Goal: Task Accomplishment & Management: Use online tool/utility

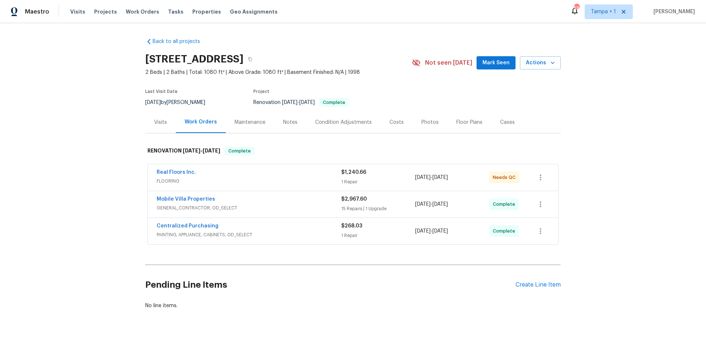
click at [397, 127] on div "Costs" at bounding box center [397, 122] width 32 height 22
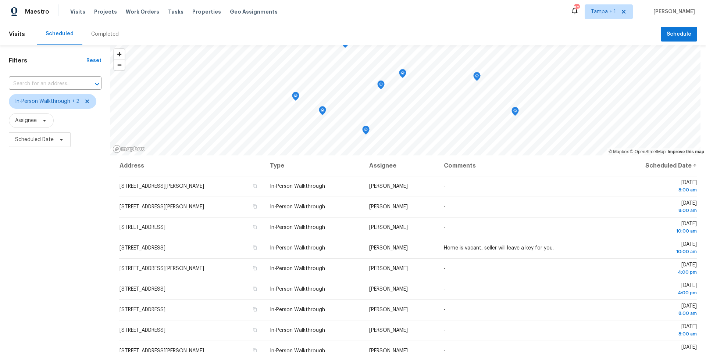
click at [204, 7] on div "Visits Projects Work Orders Tasks Properties Geo Assignments" at bounding box center [178, 11] width 216 height 15
click at [202, 11] on span "Properties" at bounding box center [206, 11] width 29 height 7
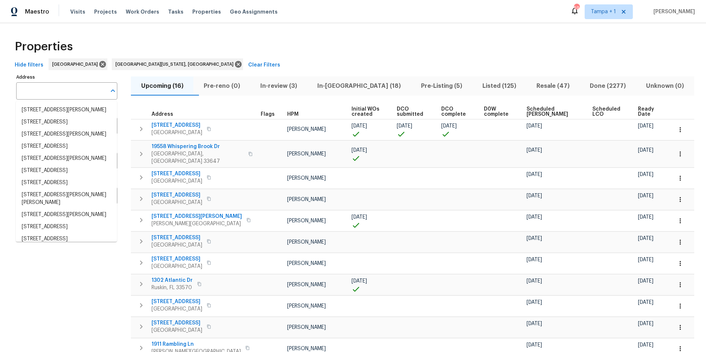
click at [36, 93] on input "Address" at bounding box center [61, 90] width 90 height 17
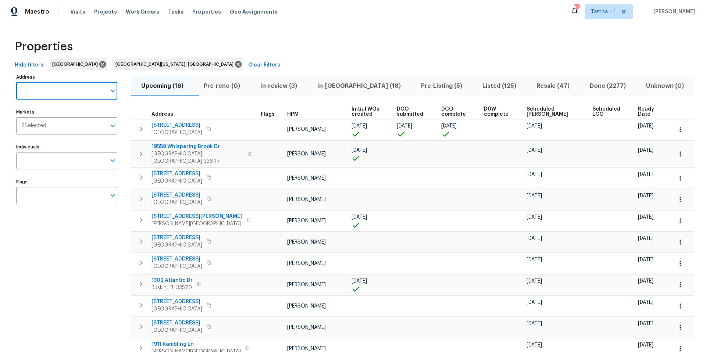
paste input "4848 Colonnade Ave"
type input "4848 Colonnade Ave"
click at [60, 115] on li "4848 Colonnade Ave Holiday FL 34690" at bounding box center [66, 110] width 101 height 12
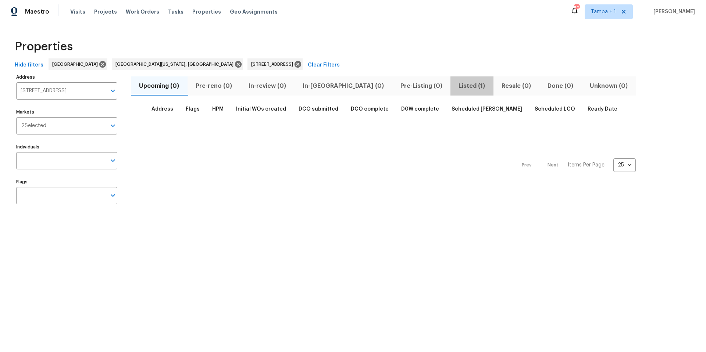
click at [455, 86] on span "Listed (1)" at bounding box center [472, 86] width 34 height 10
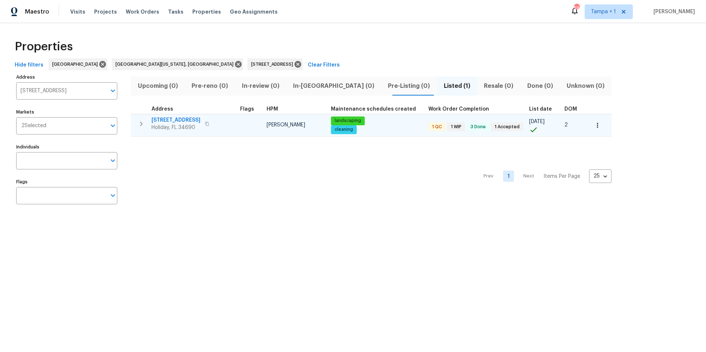
click at [164, 122] on span "4848 Colonnade Ave" at bounding box center [176, 120] width 49 height 7
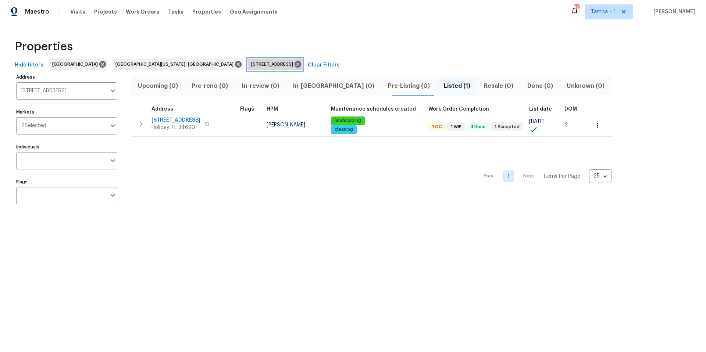
click at [294, 63] on icon at bounding box center [298, 64] width 8 height 8
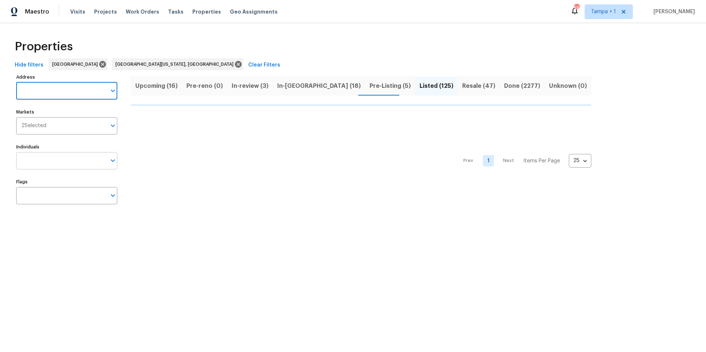
type input "11550 Biddeford Pl"
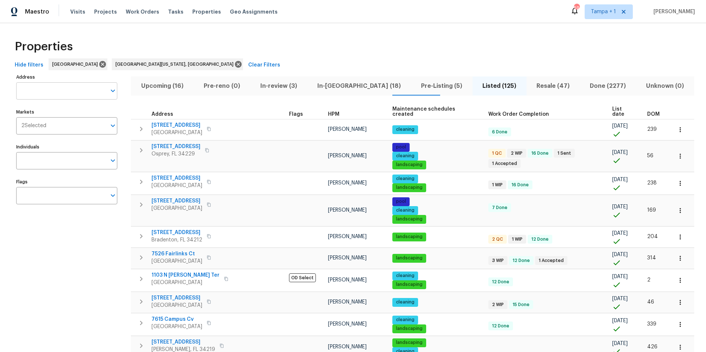
click at [59, 93] on input "Address" at bounding box center [61, 90] width 90 height 17
paste input "11550 Biddeford Pl"
type input "11550 Biddeford Pl"
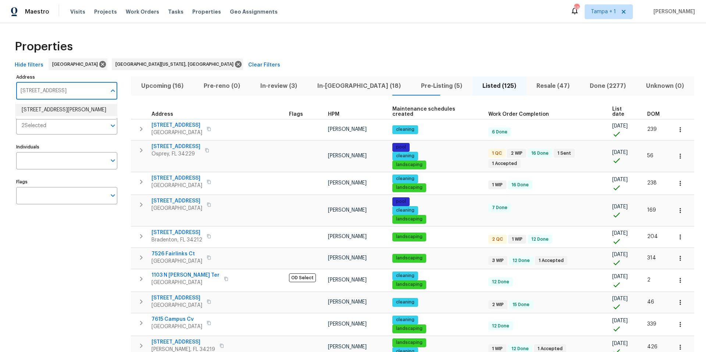
click at [53, 113] on li "11550 Biddeford Pl New Port Richey FL 34654" at bounding box center [66, 110] width 101 height 12
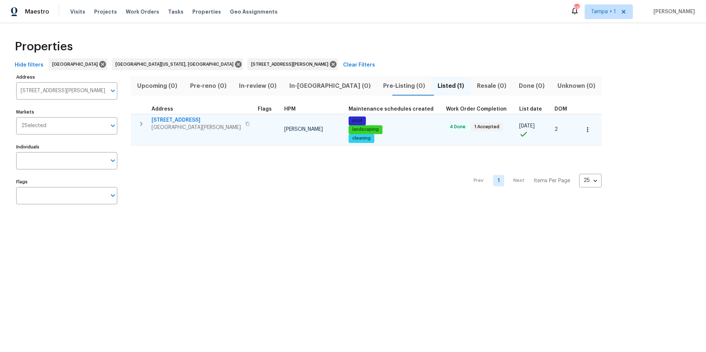
click at [169, 124] on span "New Port Richey, FL 34654" at bounding box center [196, 127] width 89 height 7
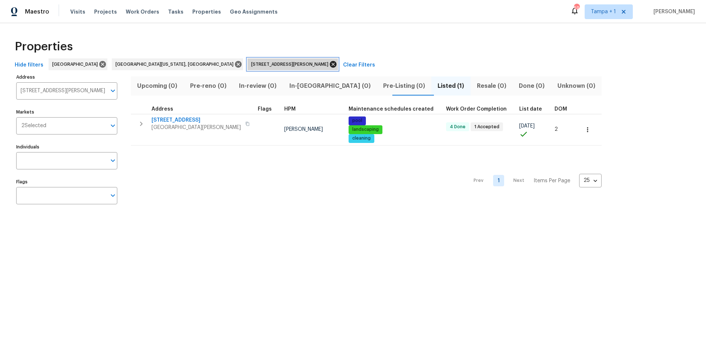
click at [329, 65] on icon at bounding box center [333, 64] width 8 height 8
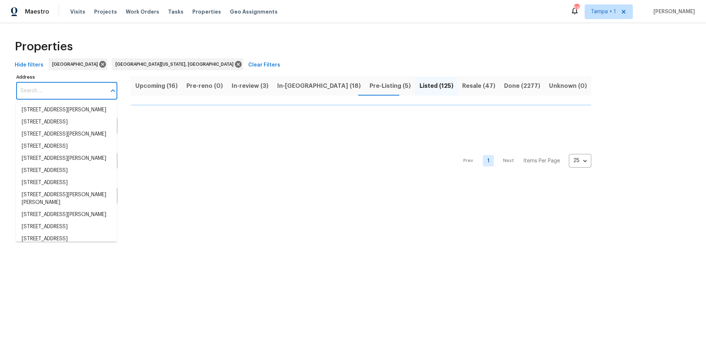
click at [50, 92] on input "Address" at bounding box center [61, 90] width 90 height 17
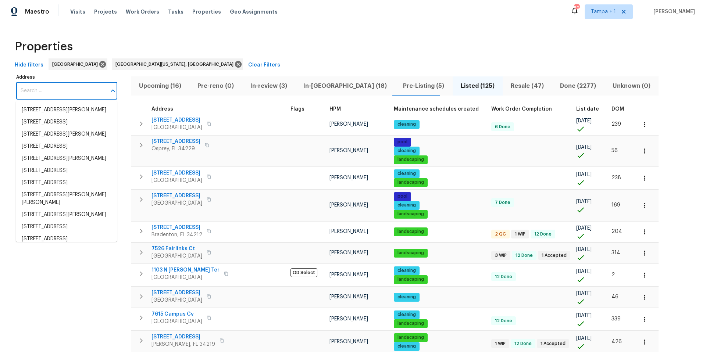
click at [48, 92] on input "Address" at bounding box center [61, 90] width 90 height 17
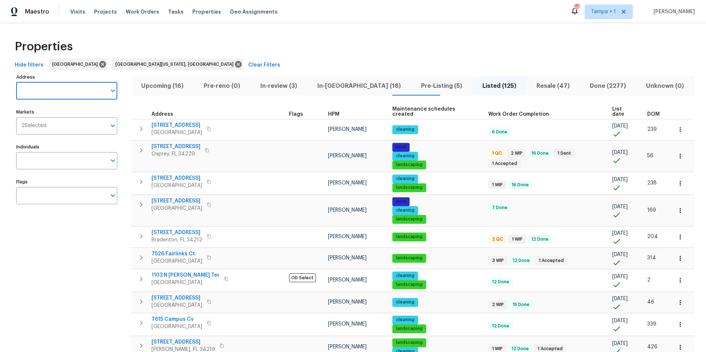
paste input "5796 Lakeside Landings Blvd"
type input "5796 Lakeside Landings Blvd"
click at [58, 114] on li "5796 Lakeside Landings Blvd Winter Haven FL 33881" at bounding box center [66, 110] width 101 height 12
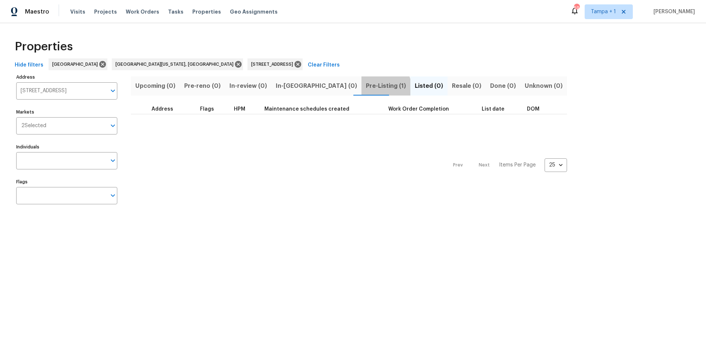
click at [366, 89] on span "Pre-Listing (1)" at bounding box center [386, 86] width 40 height 10
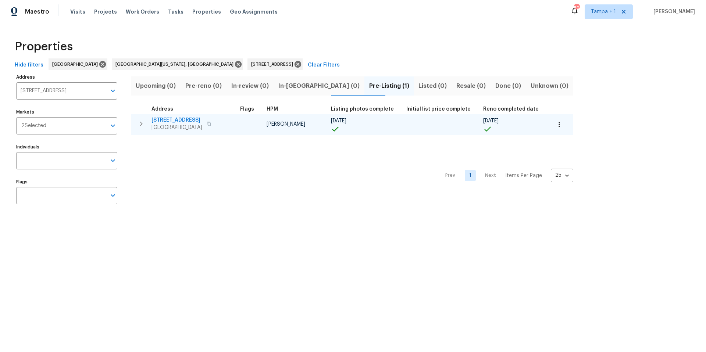
click at [190, 115] on td "5796 Lakeside Landings Blvd Winter Haven, FL 33881" at bounding box center [184, 123] width 106 height 19
click at [186, 122] on span "5796 Lakeside Landings Blvd" at bounding box center [177, 120] width 51 height 7
click at [552, 124] on button "button" at bounding box center [559, 125] width 16 height 16
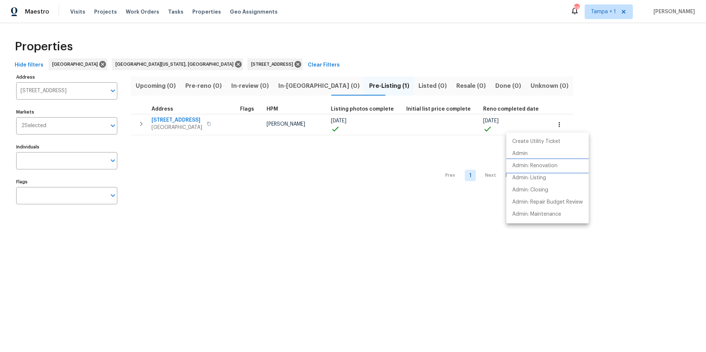
click at [557, 165] on p "Admin: Renovation" at bounding box center [534, 166] width 45 height 8
click at [260, 64] on div at bounding box center [353, 176] width 706 height 352
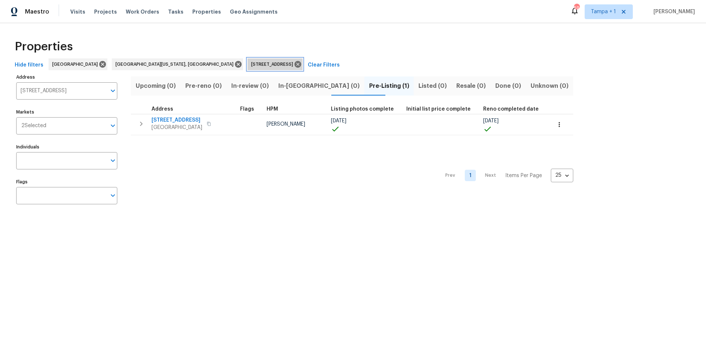
click at [294, 64] on icon at bounding box center [298, 64] width 8 height 8
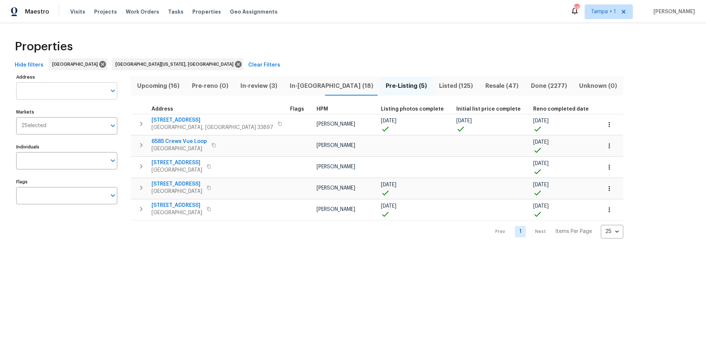
click at [42, 93] on input "Address" at bounding box center [61, 90] width 90 height 17
paste input "4612 Pompano Dr"
type input "4612 Pompano Dr"
click at [57, 110] on li "4612 Pompano Dr Tampa FL 33617" at bounding box center [66, 110] width 101 height 12
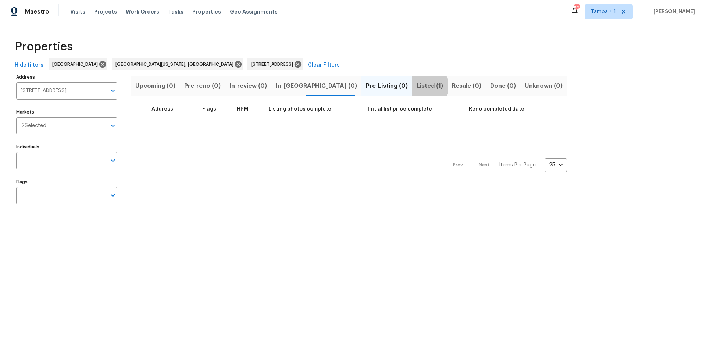
click at [417, 86] on span "Listed (1)" at bounding box center [430, 86] width 26 height 10
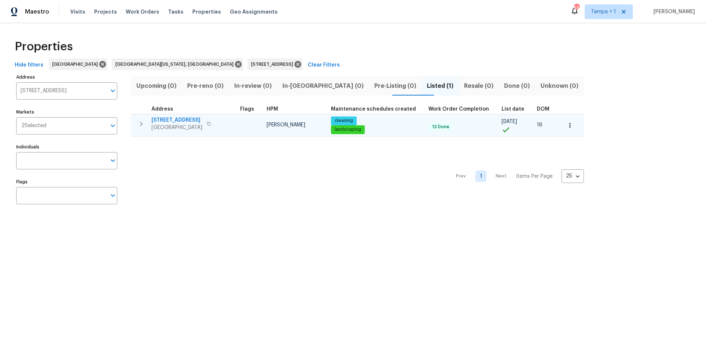
click at [171, 127] on span "Tampa, FL 33617" at bounding box center [177, 127] width 51 height 7
click at [566, 125] on icon "button" at bounding box center [569, 125] width 7 height 7
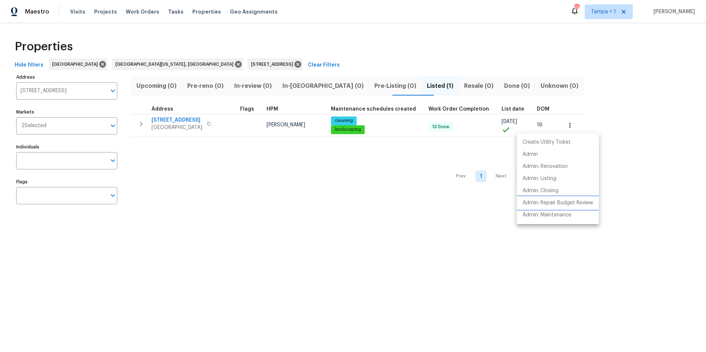
click at [564, 203] on p "Admin: Repair Budget Review" at bounding box center [558, 203] width 71 height 8
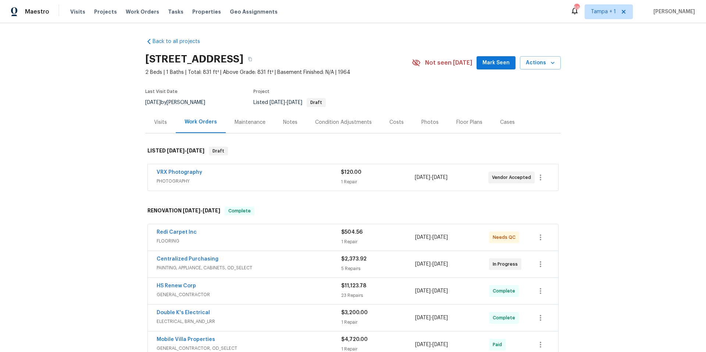
click at [393, 122] on div "Costs" at bounding box center [396, 122] width 14 height 7
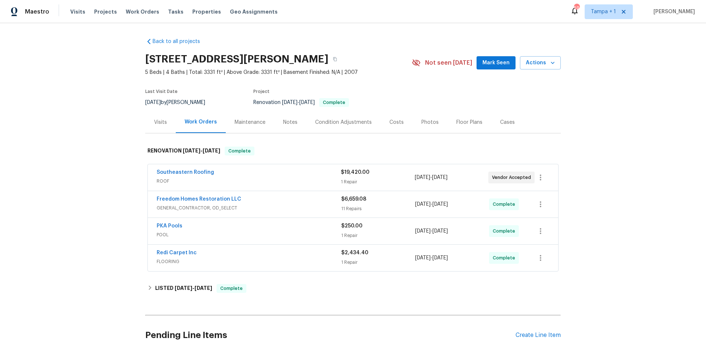
click at [392, 122] on div "Costs" at bounding box center [396, 122] width 14 height 7
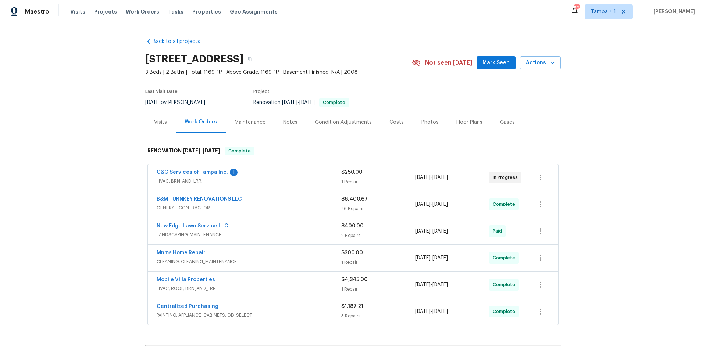
click at [391, 125] on div "Costs" at bounding box center [397, 122] width 32 height 22
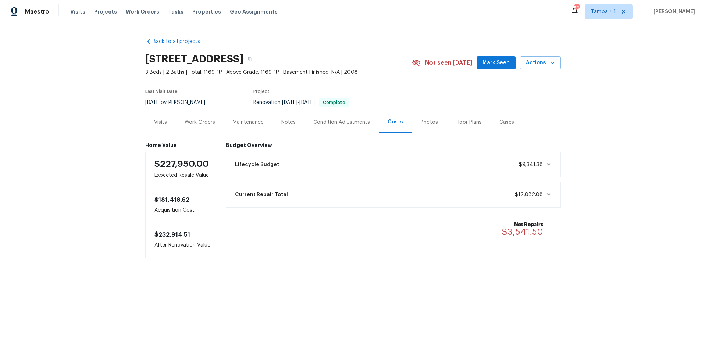
click at [214, 130] on div "Work Orders" at bounding box center [200, 122] width 48 height 22
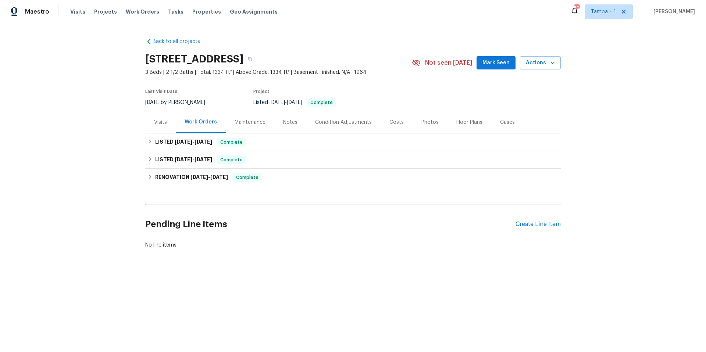
click at [382, 127] on div "Costs" at bounding box center [397, 122] width 32 height 22
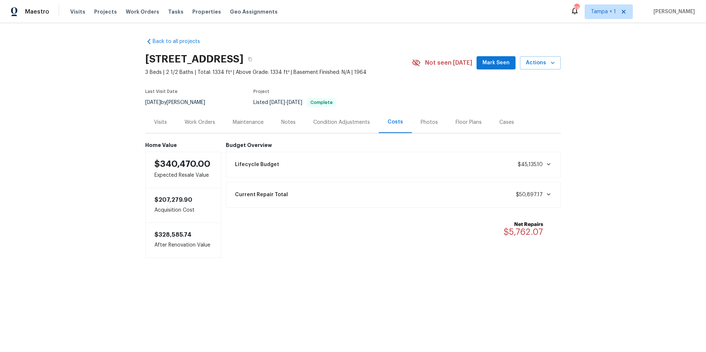
click at [199, 122] on div "Work Orders" at bounding box center [200, 122] width 31 height 7
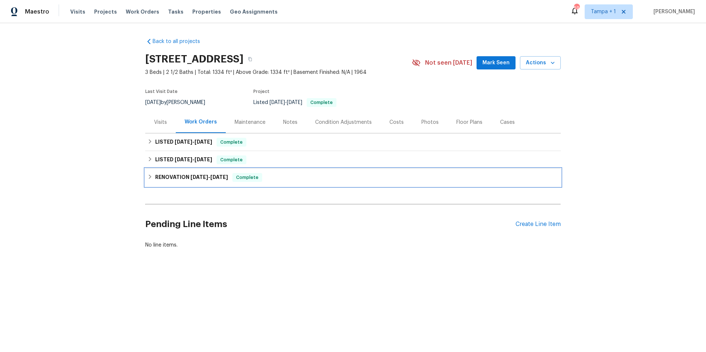
click at [183, 173] on h6 "RENOVATION 7/3/25 - 8/8/25" at bounding box center [191, 177] width 73 height 9
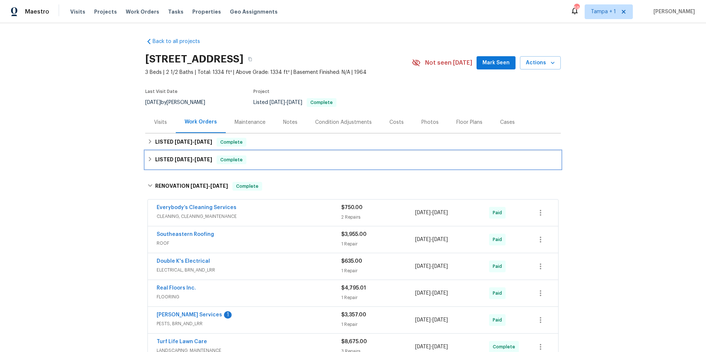
click at [182, 152] on div "LISTED 8/19/25 - 8/21/25 Complete" at bounding box center [353, 160] width 416 height 18
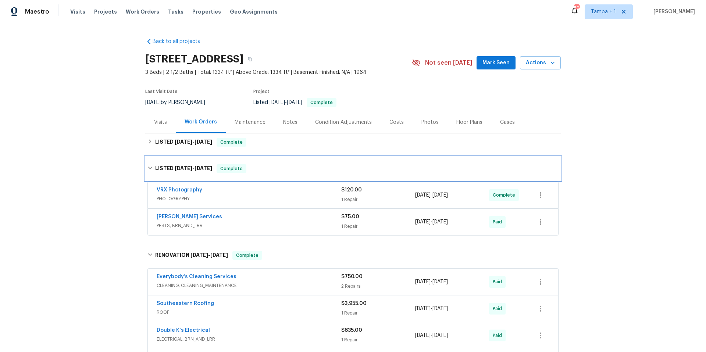
click at [184, 167] on span "8/19/25" at bounding box center [184, 168] width 18 height 5
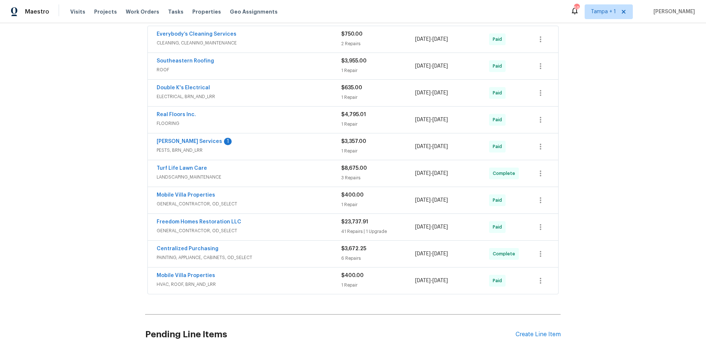
scroll to position [140, 0]
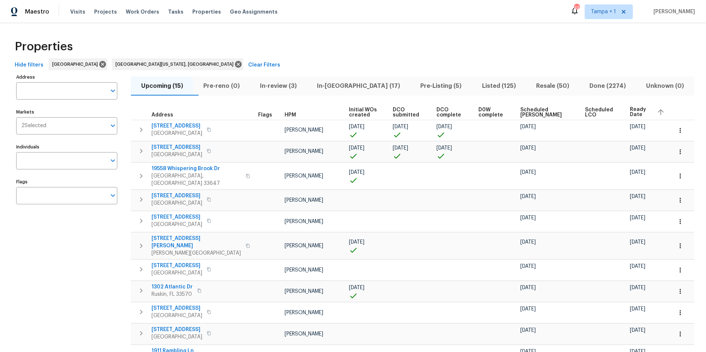
click at [168, 15] on div "Tasks" at bounding box center [175, 12] width 15 height 8
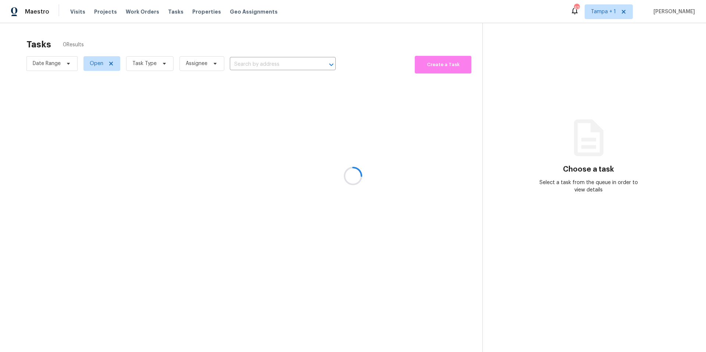
click at [168, 11] on div at bounding box center [353, 176] width 706 height 352
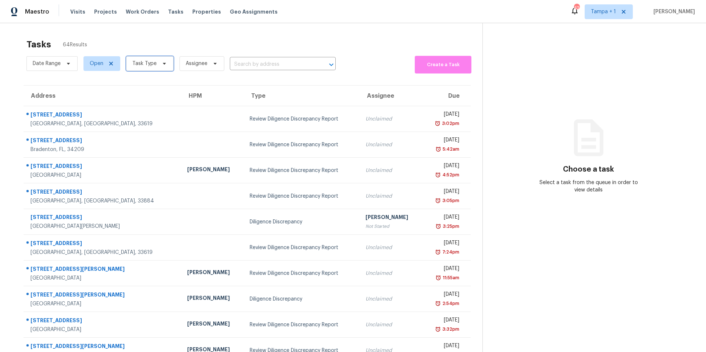
click at [147, 65] on span "Task Type" at bounding box center [144, 63] width 24 height 7
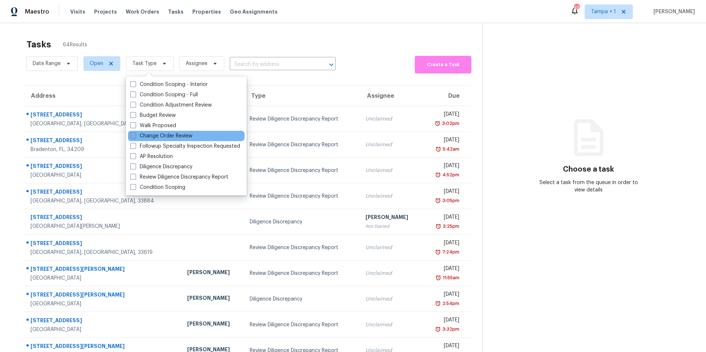
click at [172, 137] on label "Change Order Review" at bounding box center [161, 135] width 62 height 7
click at [135, 137] on input "Change Order Review" at bounding box center [132, 134] width 5 height 5
checkbox input "true"
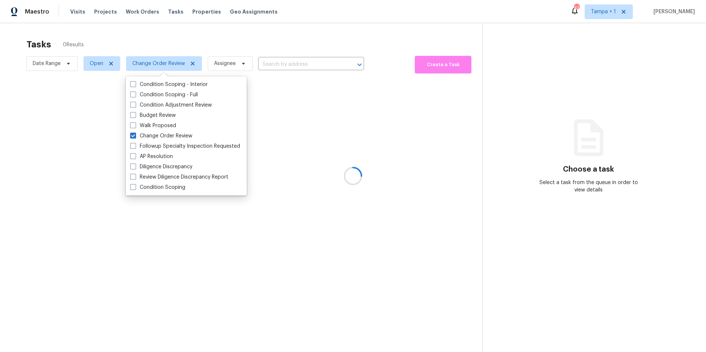
click at [278, 38] on div at bounding box center [353, 176] width 706 height 352
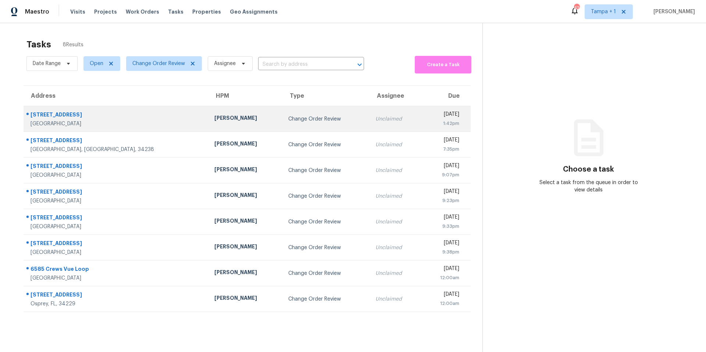
click at [209, 130] on td "Nick Christian" at bounding box center [246, 119] width 74 height 26
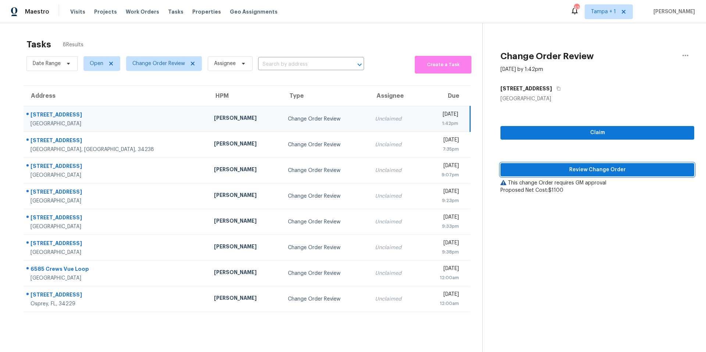
click at [560, 169] on span "Review Change Order" at bounding box center [597, 169] width 182 height 9
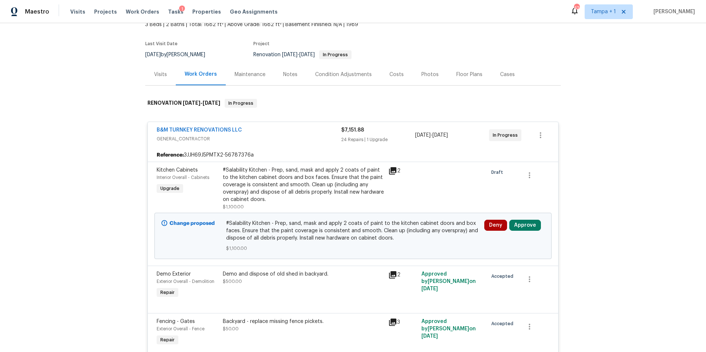
scroll to position [57, 0]
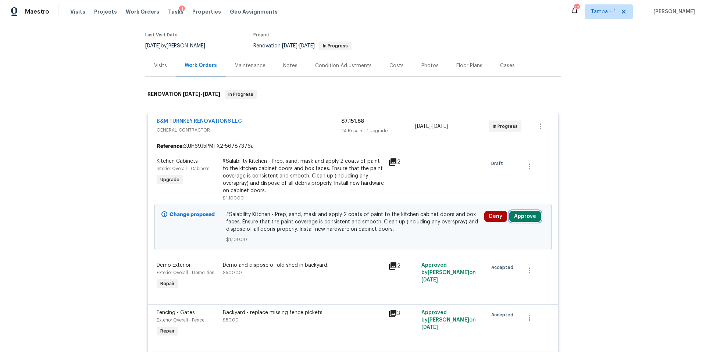
click at [526, 219] on button "Approve" at bounding box center [525, 216] width 32 height 11
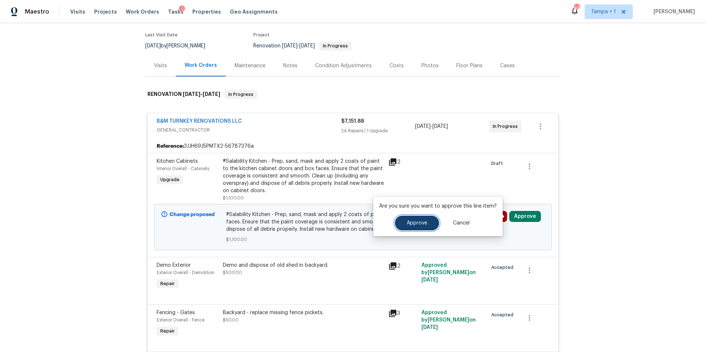
click at [403, 228] on button "Approve" at bounding box center [417, 223] width 44 height 15
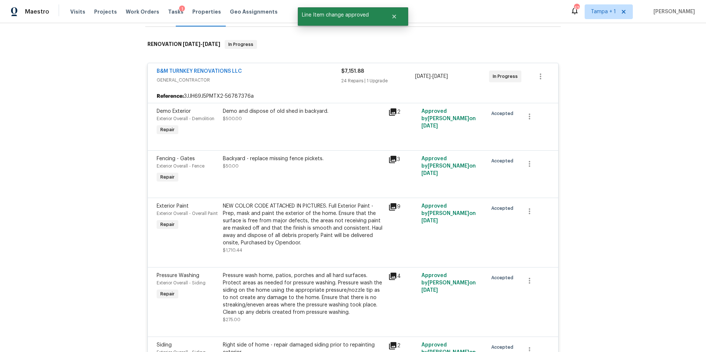
scroll to position [0, 0]
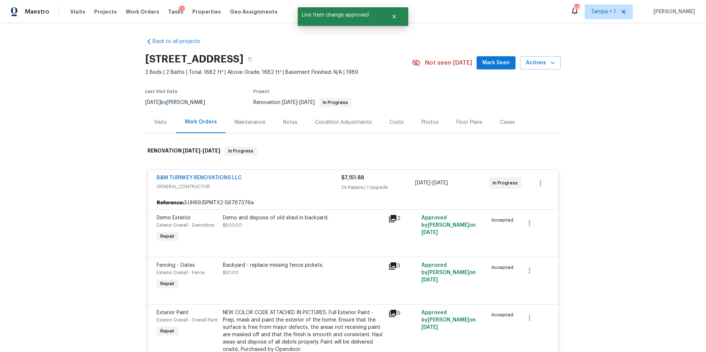
click at [382, 122] on div "Costs" at bounding box center [397, 122] width 32 height 22
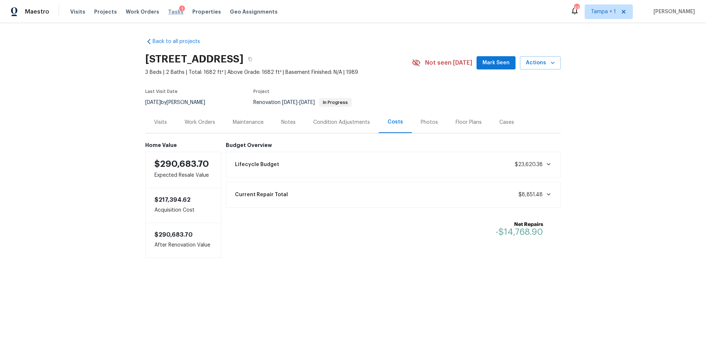
click at [168, 10] on span "Tasks" at bounding box center [175, 11] width 15 height 5
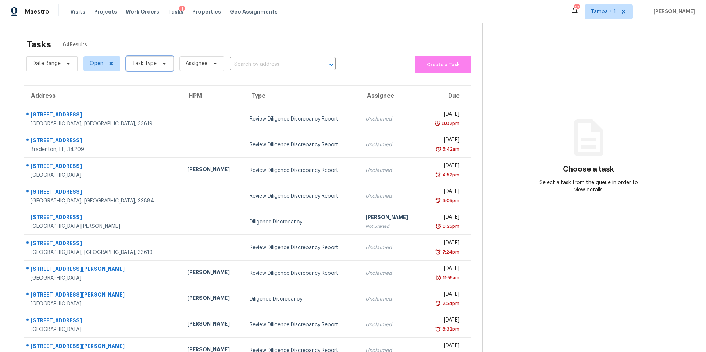
click at [143, 69] on span "Task Type" at bounding box center [149, 63] width 47 height 15
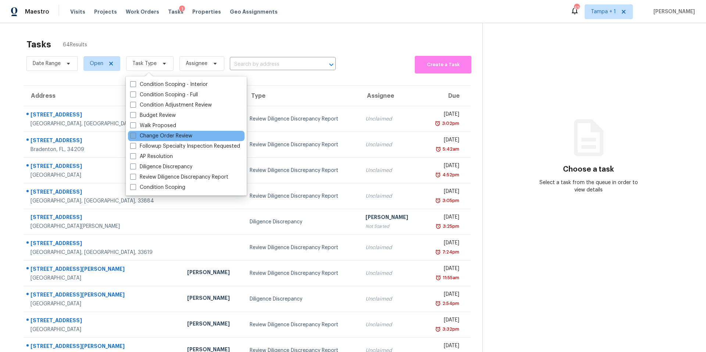
click at [143, 133] on label "Change Order Review" at bounding box center [161, 135] width 62 height 7
click at [135, 133] on input "Change Order Review" at bounding box center [132, 134] width 5 height 5
checkbox input "true"
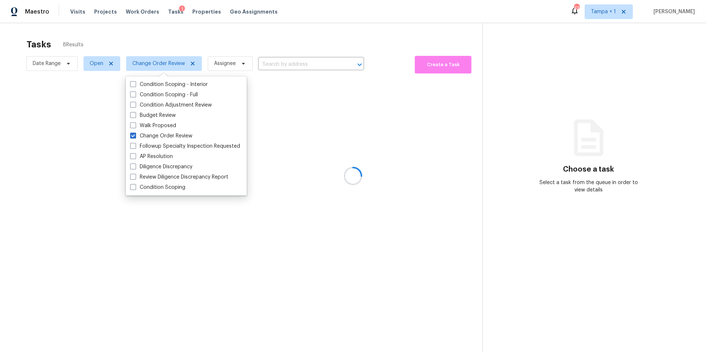
click at [242, 28] on div at bounding box center [353, 176] width 706 height 352
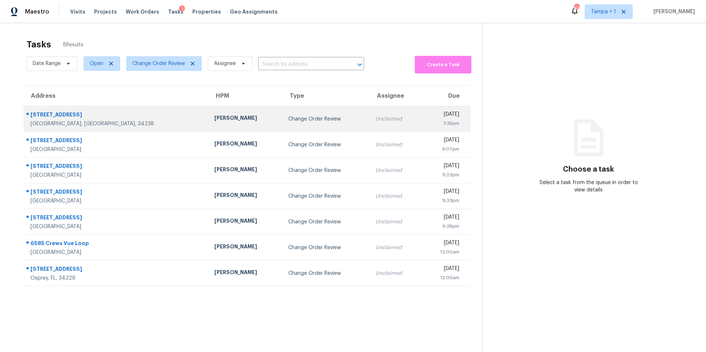
click at [209, 127] on td "[PERSON_NAME]" at bounding box center [246, 119] width 74 height 26
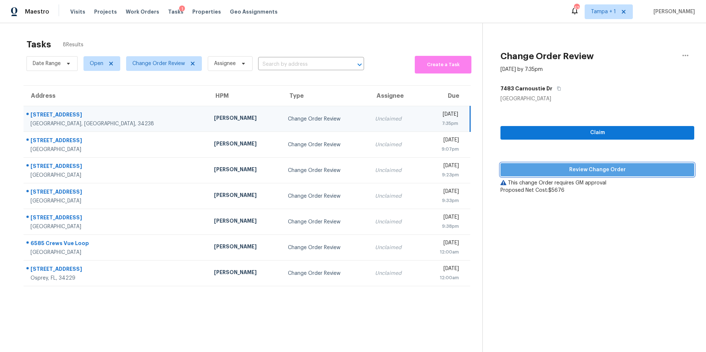
click at [553, 167] on span "Review Change Order" at bounding box center [597, 169] width 182 height 9
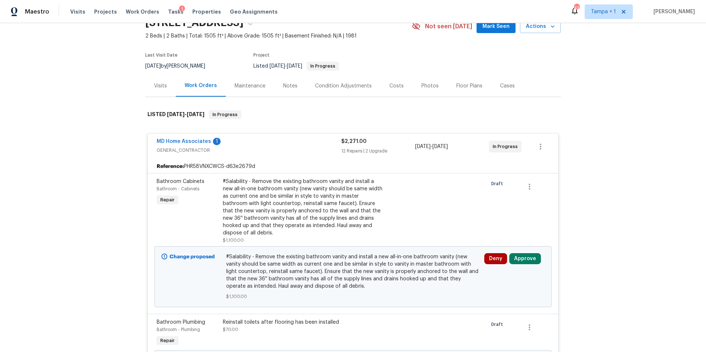
scroll to position [67, 0]
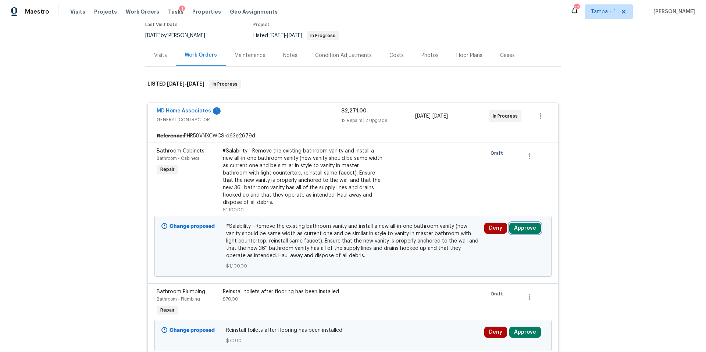
click at [531, 230] on button "Approve" at bounding box center [525, 228] width 32 height 11
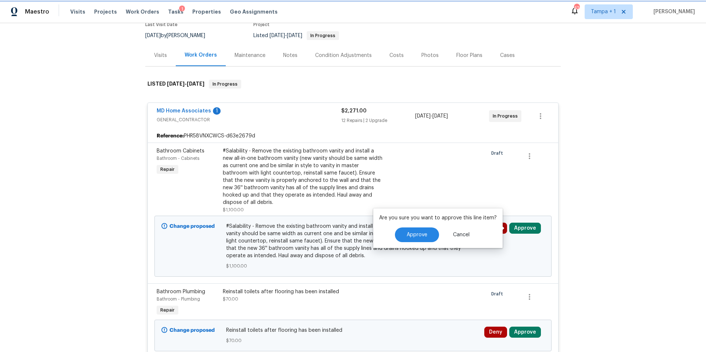
click at [532, 230] on button "Approve" at bounding box center [525, 228] width 32 height 11
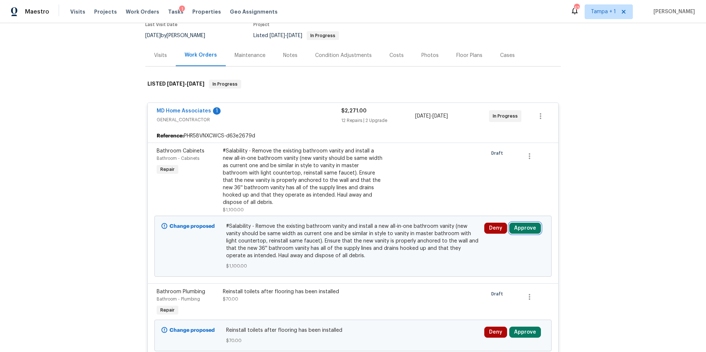
click at [518, 233] on button "Approve" at bounding box center [525, 228] width 32 height 11
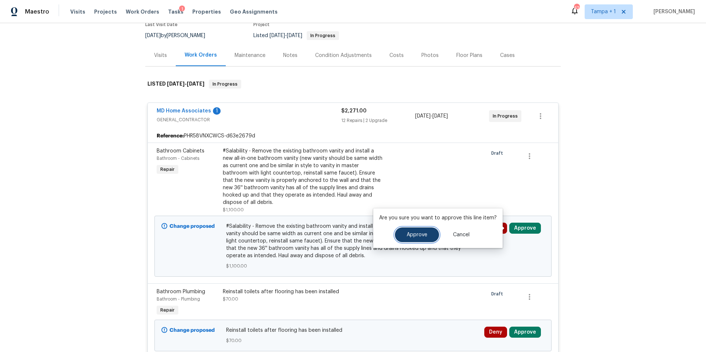
click at [417, 241] on button "Approve" at bounding box center [417, 235] width 44 height 15
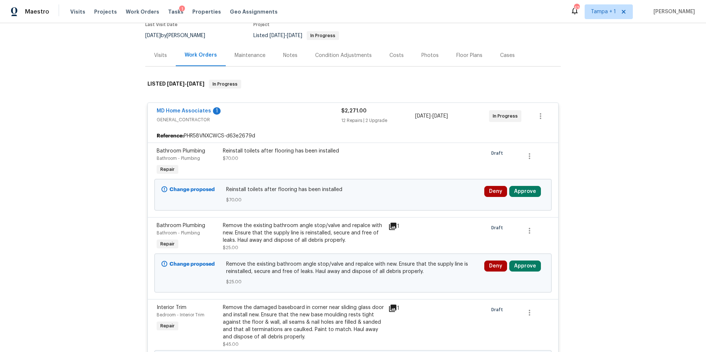
click at [548, 185] on div "Change proposed Reinstall toilets after flooring has been installed $70.00 Deny…" at bounding box center [352, 195] width 397 height 32
click at [531, 189] on button "Approve" at bounding box center [525, 191] width 32 height 11
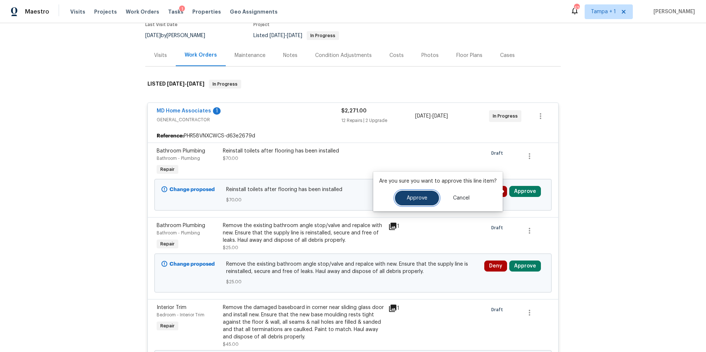
click at [426, 197] on button "Approve" at bounding box center [417, 198] width 44 height 15
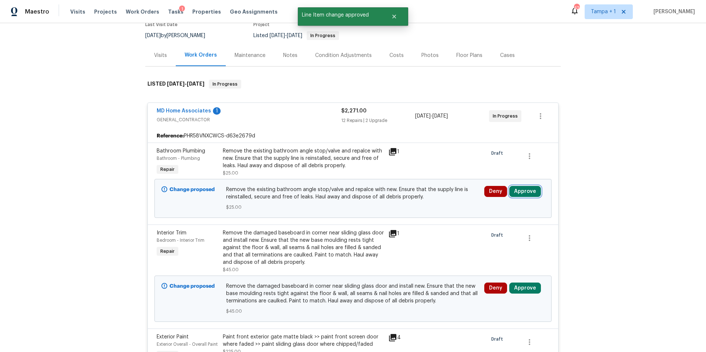
click at [521, 186] on button "Approve" at bounding box center [525, 191] width 32 height 11
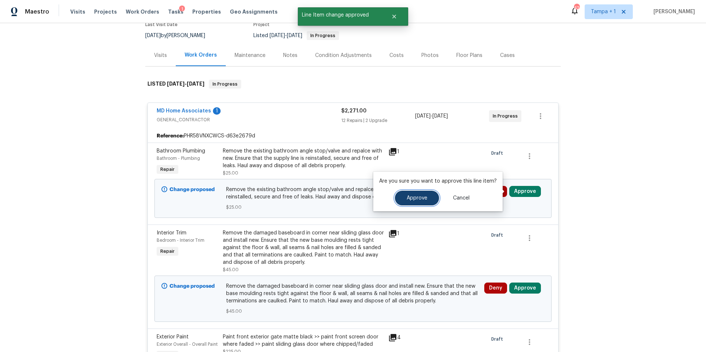
click at [409, 195] on button "Approve" at bounding box center [417, 198] width 44 height 15
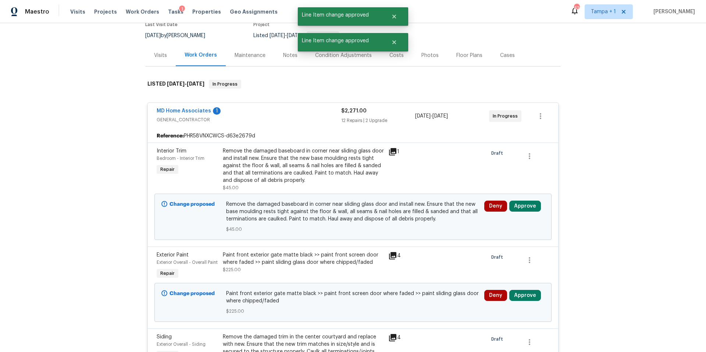
click at [530, 197] on div "Change proposed Remove the damaged baseboard in corner near sliding glass door …" at bounding box center [352, 217] width 397 height 46
click at [524, 210] on button "Approve" at bounding box center [525, 206] width 32 height 11
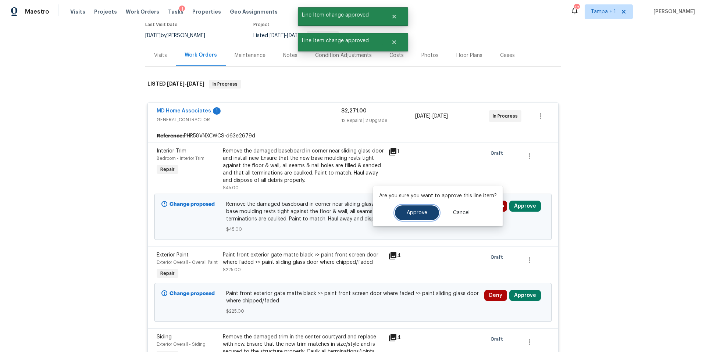
click at [398, 217] on button "Approve" at bounding box center [417, 213] width 44 height 15
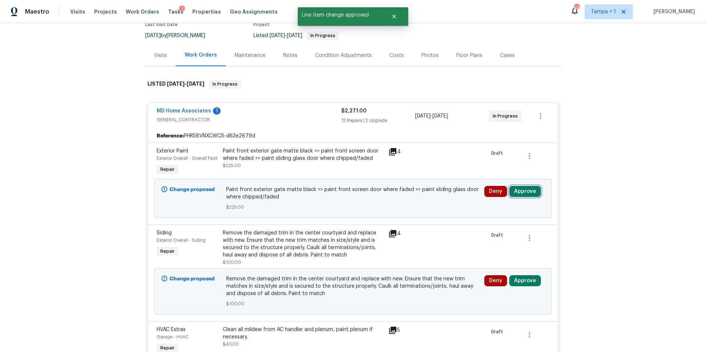
click at [532, 188] on button "Approve" at bounding box center [525, 191] width 32 height 11
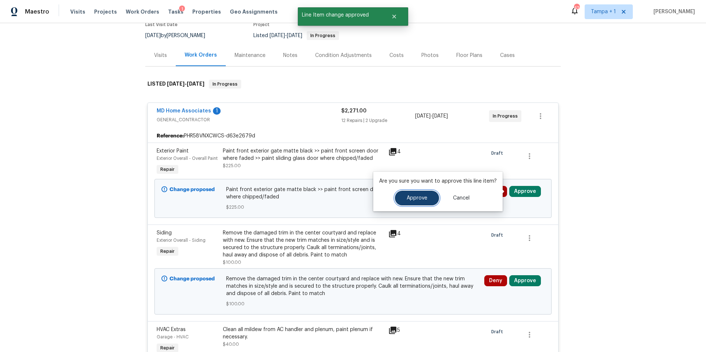
click at [413, 199] on span "Approve" at bounding box center [417, 199] width 21 height 6
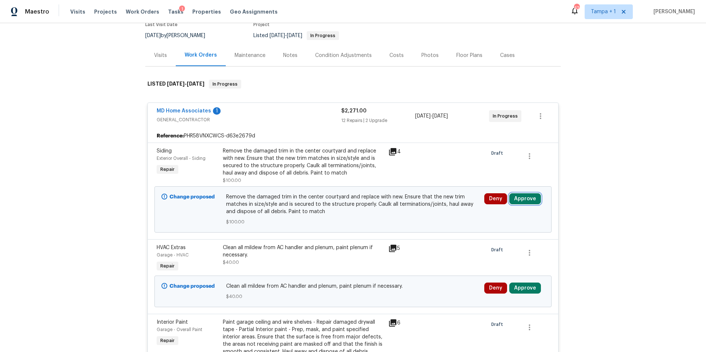
click at [523, 199] on button "Approve" at bounding box center [525, 198] width 32 height 11
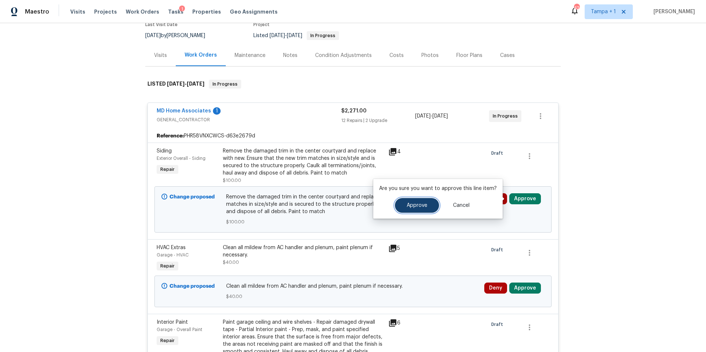
click at [399, 210] on button "Approve" at bounding box center [417, 205] width 44 height 15
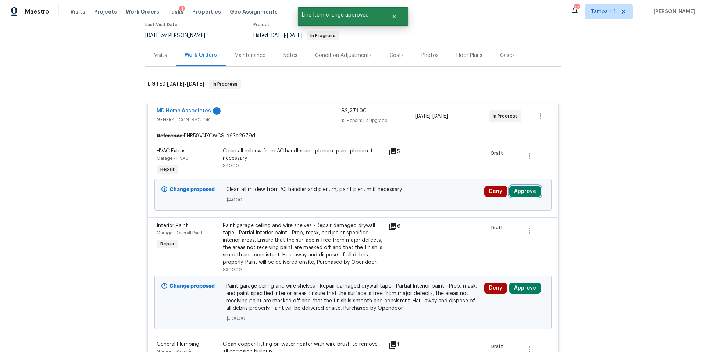
click at [528, 197] on button "Approve" at bounding box center [525, 191] width 32 height 11
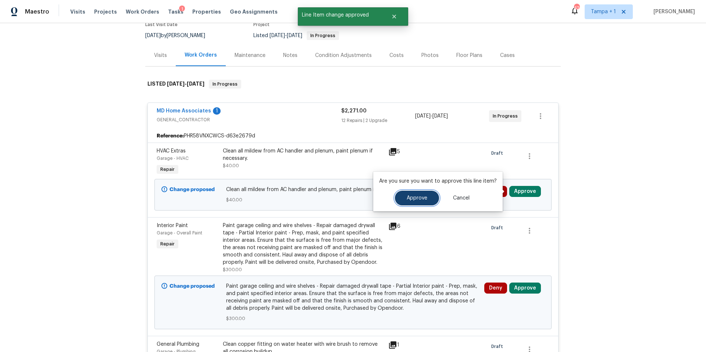
click at [417, 204] on button "Approve" at bounding box center [417, 198] width 44 height 15
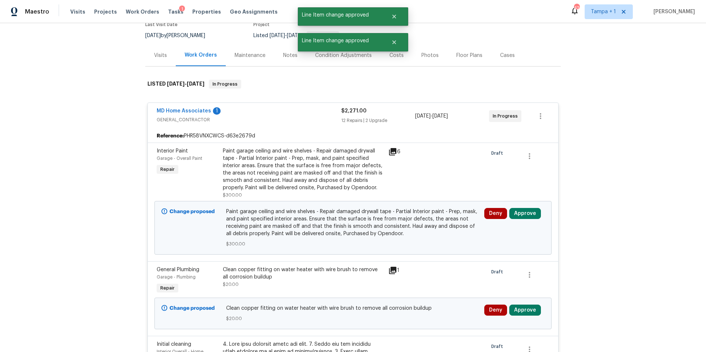
click at [530, 220] on div "Deny Approve" at bounding box center [514, 228] width 65 height 44
click at [523, 218] on button "Approve" at bounding box center [525, 213] width 32 height 11
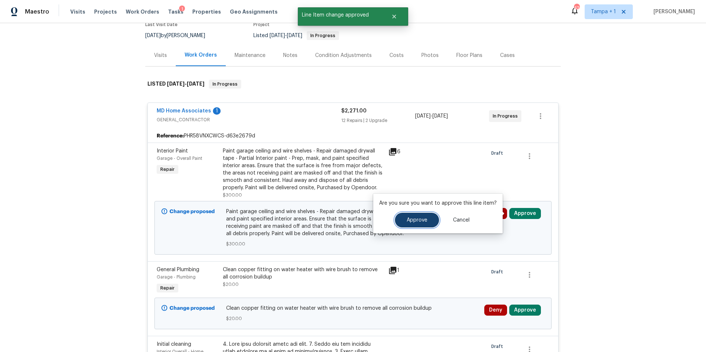
click at [405, 224] on button "Approve" at bounding box center [417, 220] width 44 height 15
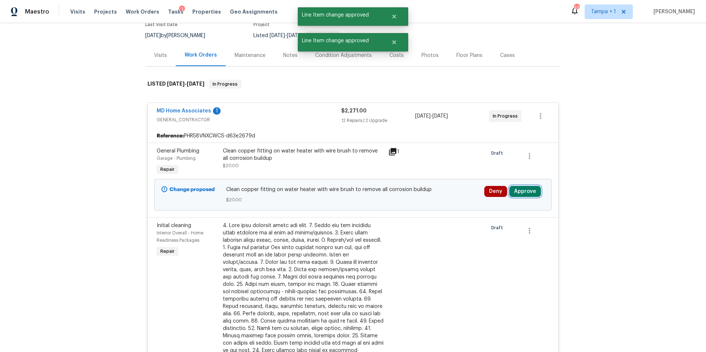
click at [520, 195] on button "Approve" at bounding box center [525, 191] width 32 height 11
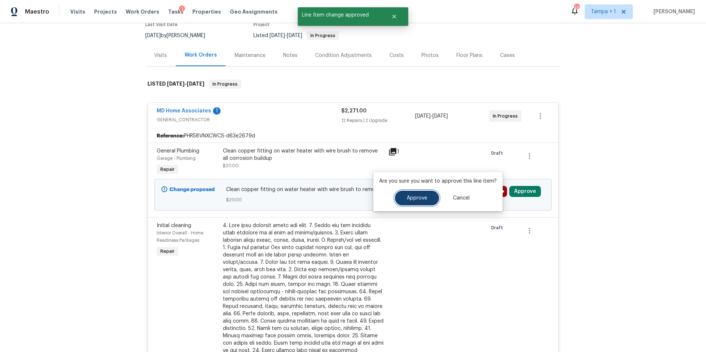
click at [415, 201] on button "Approve" at bounding box center [417, 198] width 44 height 15
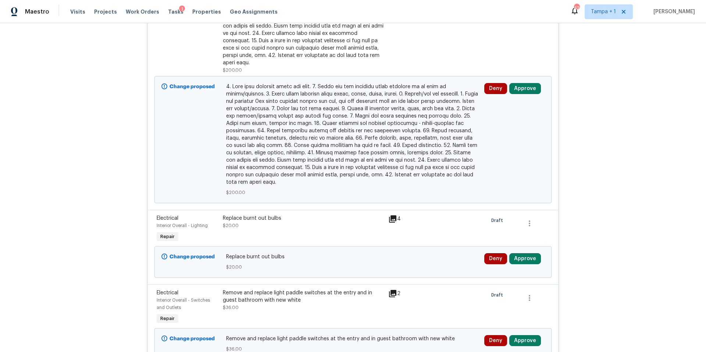
scroll to position [208, 0]
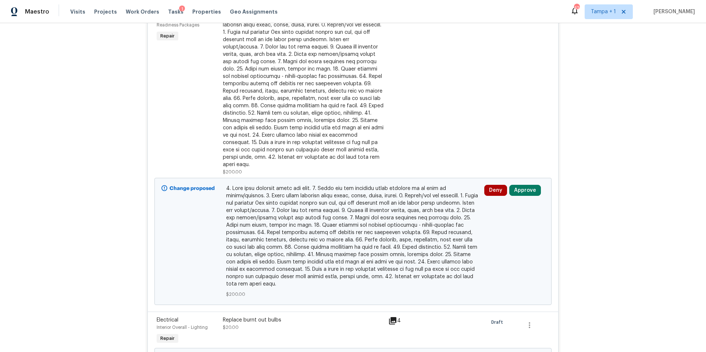
click at [521, 183] on div "Deny Approve" at bounding box center [514, 242] width 65 height 118
click at [521, 185] on button "Approve" at bounding box center [525, 190] width 32 height 11
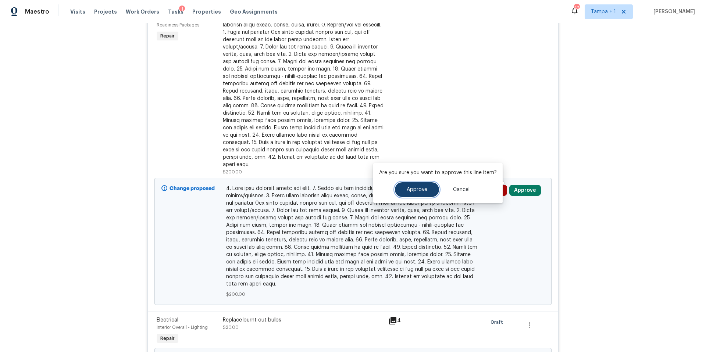
click at [426, 196] on button "Approve" at bounding box center [417, 189] width 44 height 15
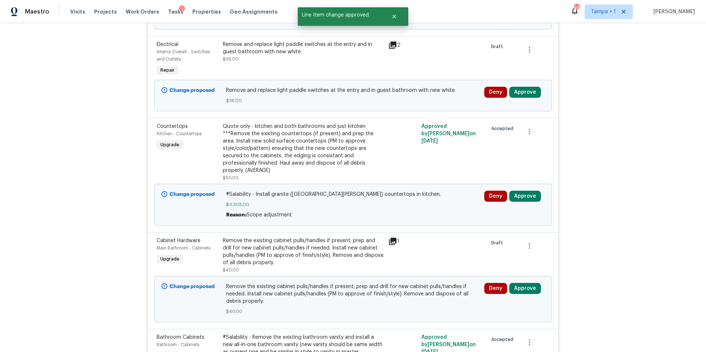
scroll to position [103, 0]
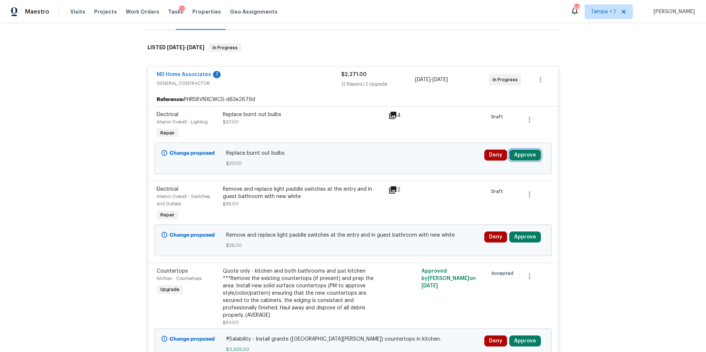
click at [532, 158] on button "Approve" at bounding box center [525, 155] width 32 height 11
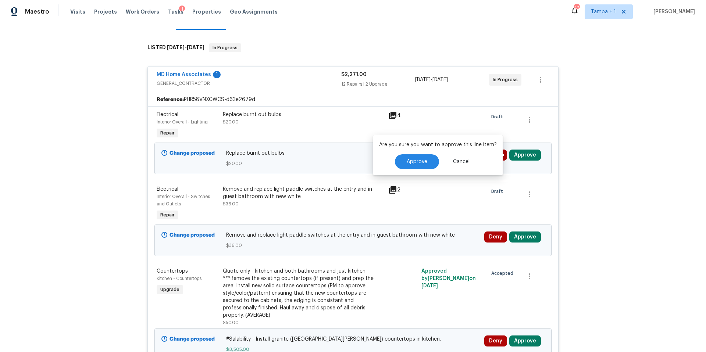
click at [411, 149] on div "Are you sure you want to approve this line item? Approve Cancel" at bounding box center [437, 155] width 129 height 40
click at [412, 161] on span "Approve" at bounding box center [417, 162] width 21 height 6
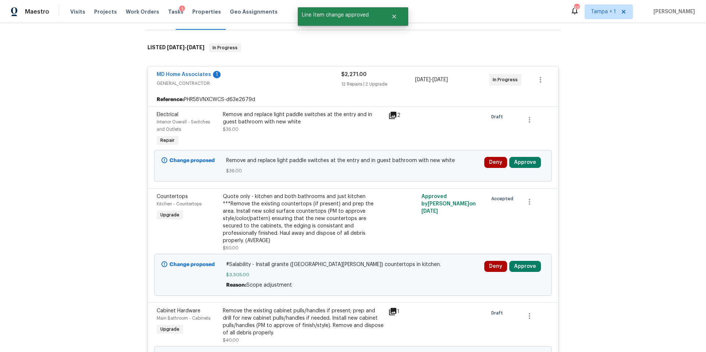
click at [518, 172] on div "Deny Approve" at bounding box center [514, 166] width 65 height 22
click at [525, 170] on div "Deny Approve" at bounding box center [514, 166] width 65 height 22
click at [526, 167] on button "Approve" at bounding box center [525, 162] width 32 height 11
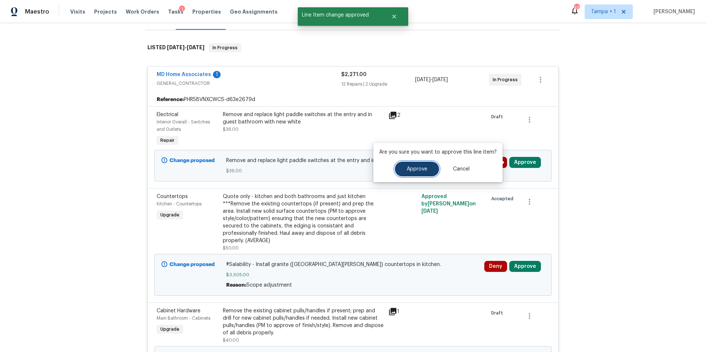
click at [412, 175] on button "Approve" at bounding box center [417, 169] width 44 height 15
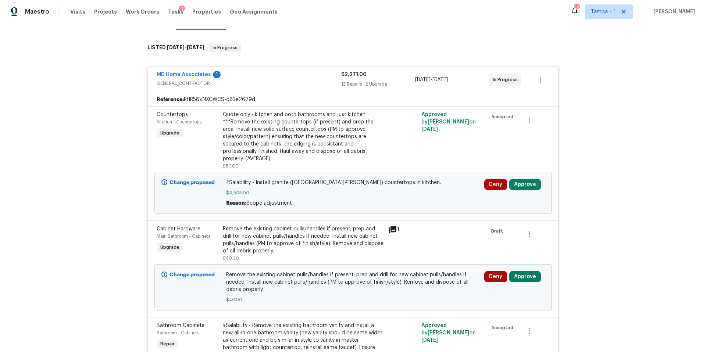
click at [509, 186] on div "Deny Approve" at bounding box center [514, 193] width 65 height 32
click at [528, 179] on button "Approve" at bounding box center [525, 184] width 32 height 11
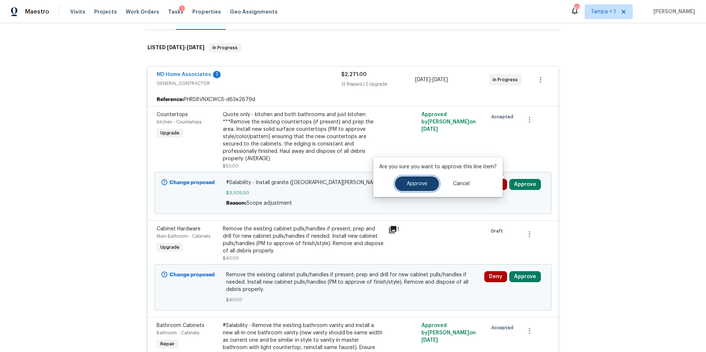
click at [412, 190] on button "Approve" at bounding box center [417, 184] width 44 height 15
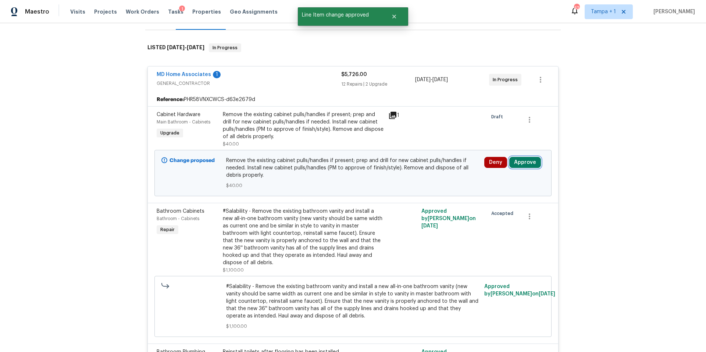
click at [527, 164] on button "Approve" at bounding box center [525, 162] width 32 height 11
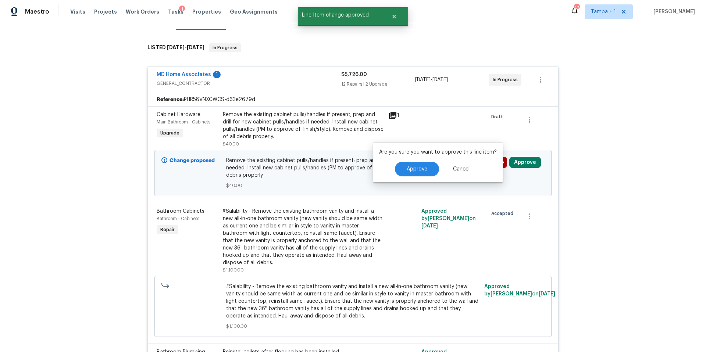
click at [419, 179] on div "Are you sure you want to approve this line item? Approve Cancel" at bounding box center [437, 163] width 129 height 40
click at [420, 174] on button "Approve" at bounding box center [417, 169] width 44 height 15
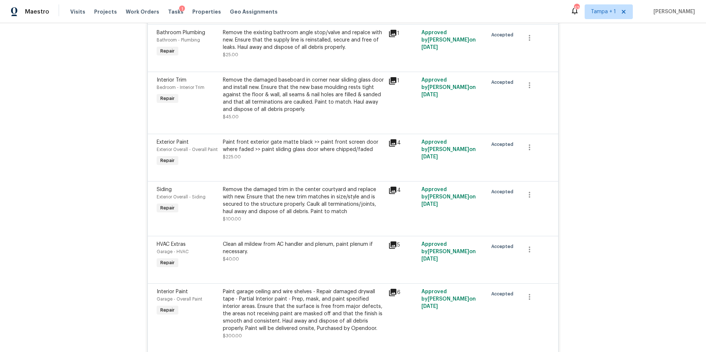
scroll to position [0, 0]
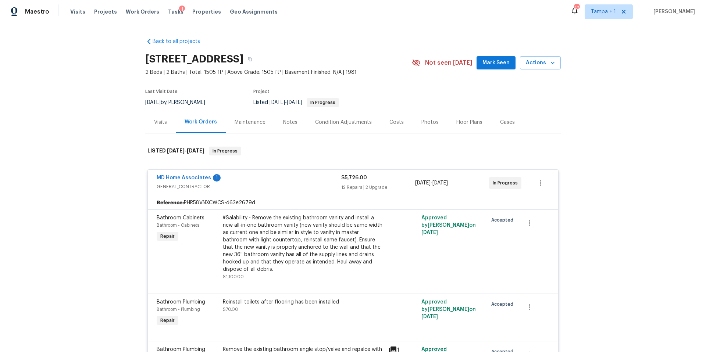
click at [396, 120] on div "Costs" at bounding box center [396, 122] width 14 height 7
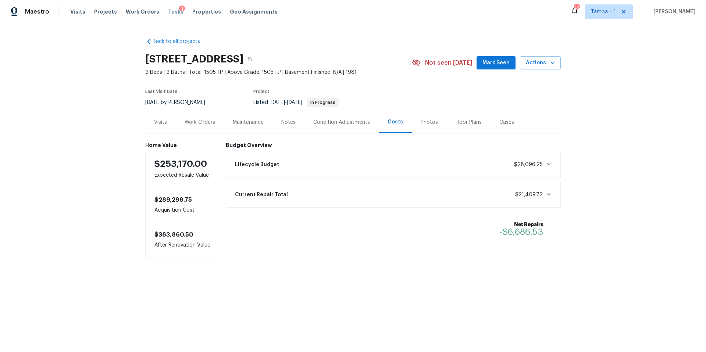
click at [170, 13] on span "Tasks" at bounding box center [175, 11] width 15 height 5
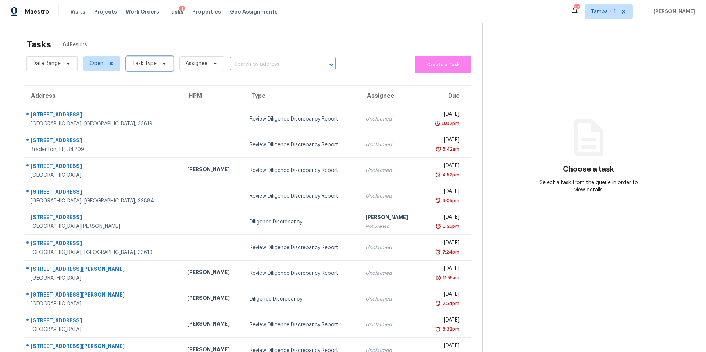
click at [140, 68] on span "Task Type" at bounding box center [149, 63] width 47 height 15
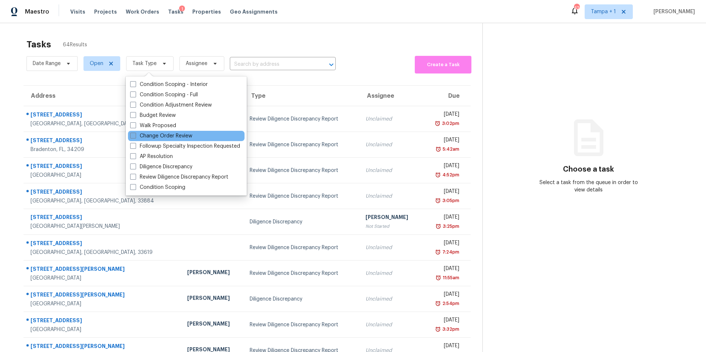
click at [163, 138] on label "Change Order Review" at bounding box center [161, 135] width 62 height 7
click at [135, 137] on input "Change Order Review" at bounding box center [132, 134] width 5 height 5
checkbox input "true"
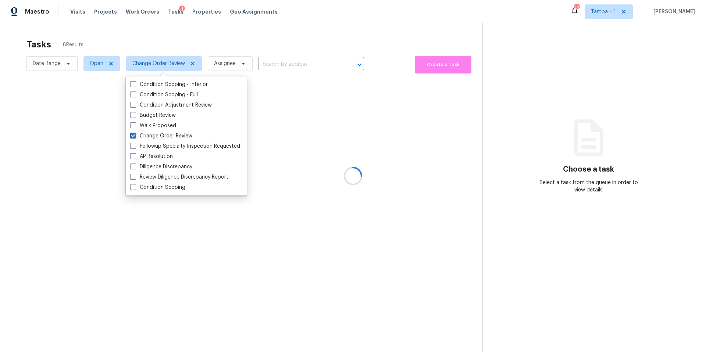
click at [234, 42] on div at bounding box center [353, 176] width 706 height 352
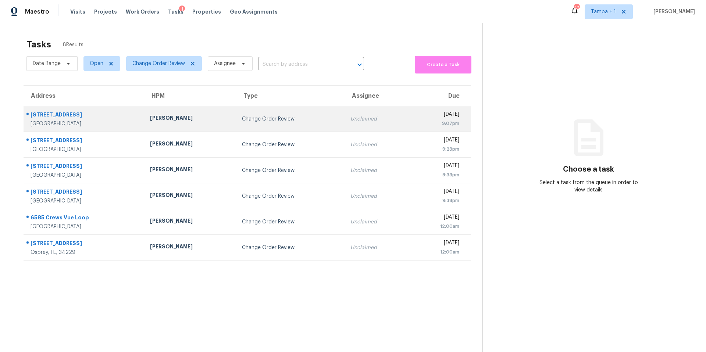
click at [192, 122] on div "Naomi Ferreira" at bounding box center [190, 118] width 80 height 9
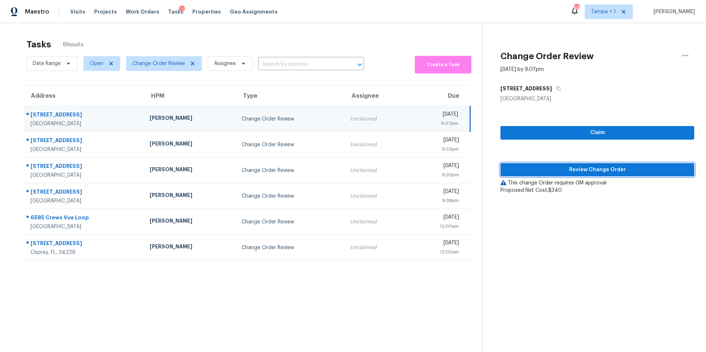
click at [547, 172] on span "Review Change Order" at bounding box center [597, 169] width 182 height 9
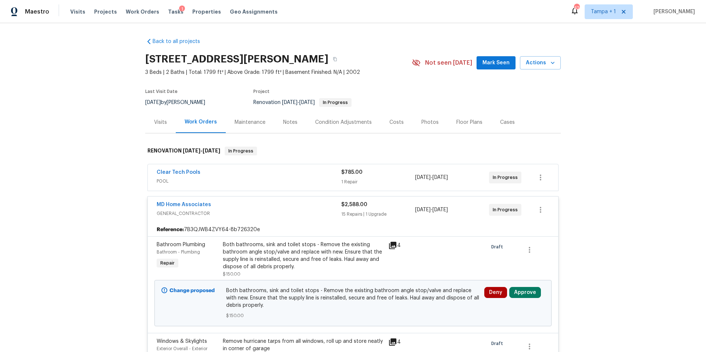
scroll to position [141, 0]
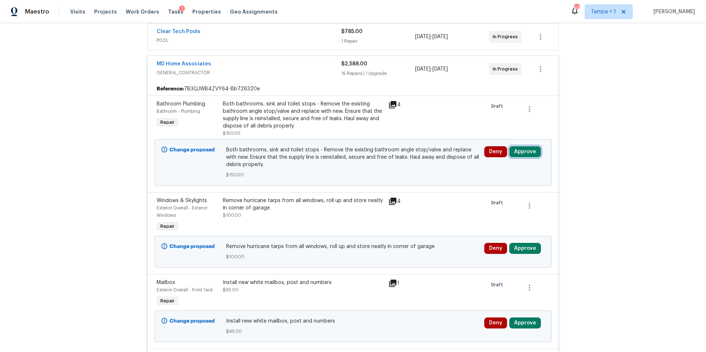
click at [530, 147] on button "Approve" at bounding box center [525, 151] width 32 height 11
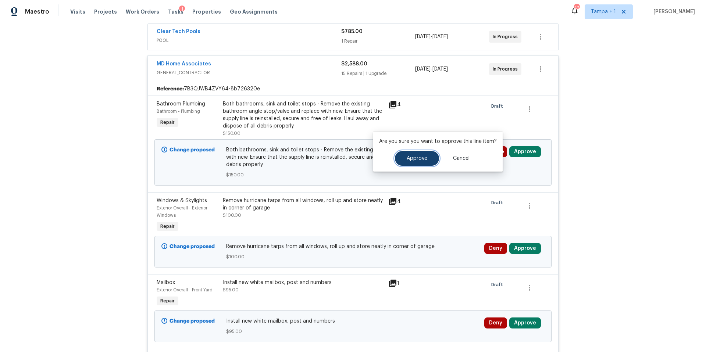
click at [426, 161] on button "Approve" at bounding box center [417, 158] width 44 height 15
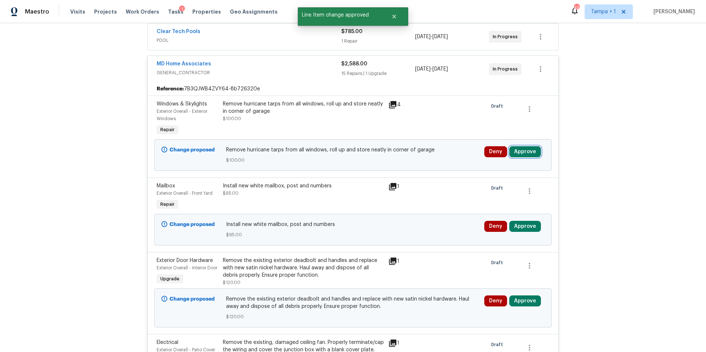
click at [528, 149] on button "Approve" at bounding box center [525, 151] width 32 height 11
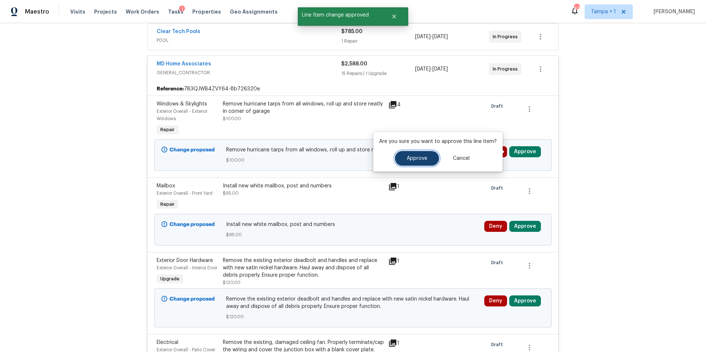
click at [418, 165] on button "Approve" at bounding box center [417, 158] width 44 height 15
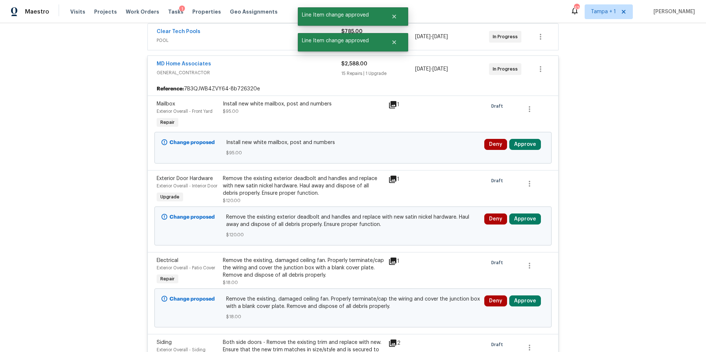
click at [537, 142] on div "Deny Approve" at bounding box center [514, 144] width 60 height 11
click at [527, 144] on button "Approve" at bounding box center [525, 144] width 32 height 11
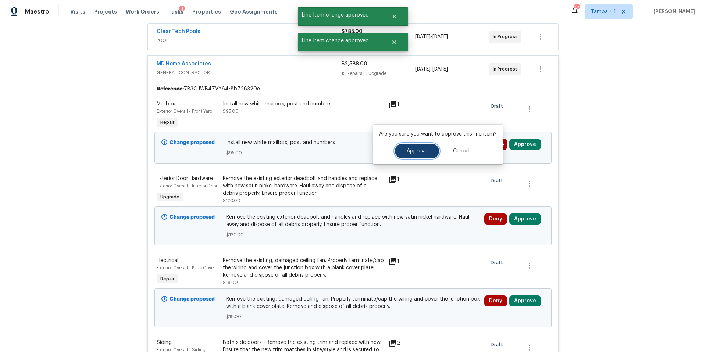
click at [416, 155] on button "Approve" at bounding box center [417, 151] width 44 height 15
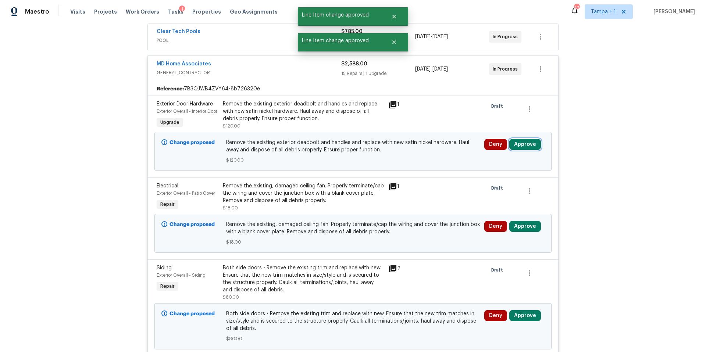
click at [520, 150] on button "Approve" at bounding box center [525, 144] width 32 height 11
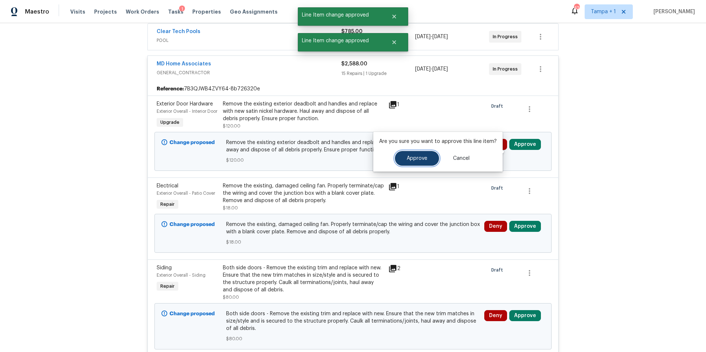
click at [415, 159] on span "Approve" at bounding box center [417, 159] width 21 height 6
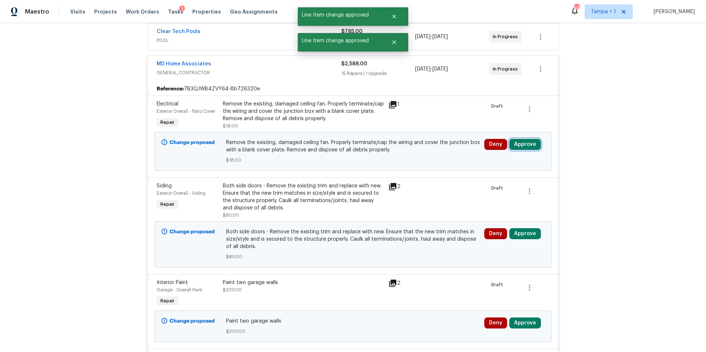
click at [528, 142] on button "Approve" at bounding box center [525, 144] width 32 height 11
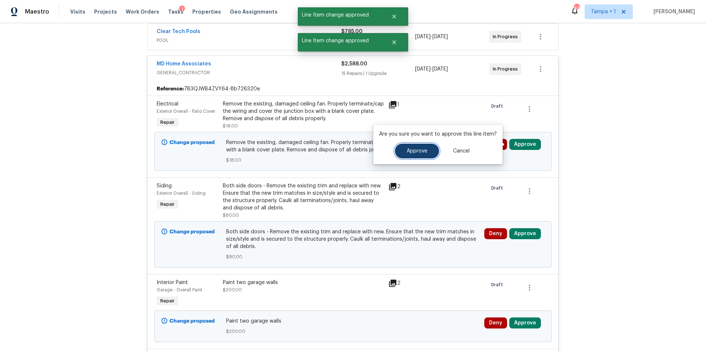
click at [417, 149] on span "Approve" at bounding box center [417, 152] width 21 height 6
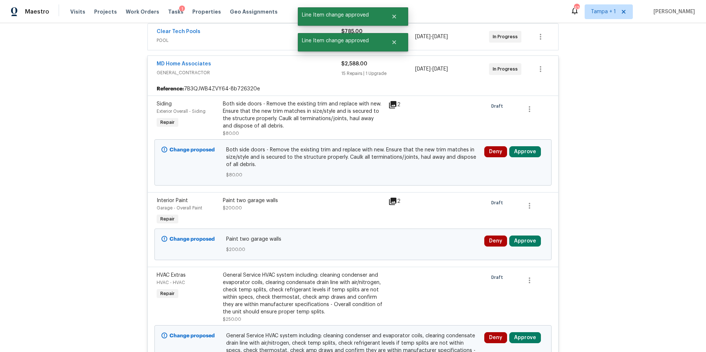
click at [515, 158] on div "Deny Approve" at bounding box center [514, 162] width 65 height 37
click at [519, 156] on button "Approve" at bounding box center [525, 151] width 32 height 11
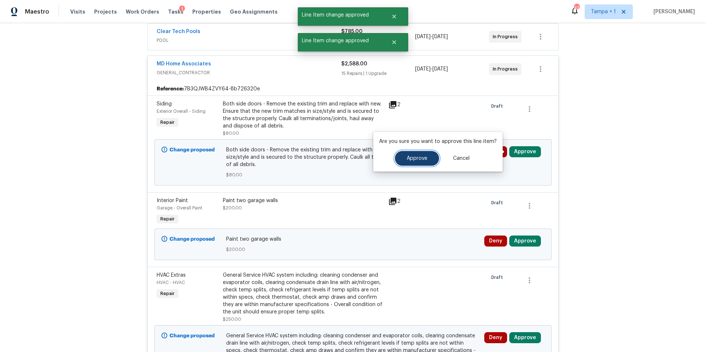
click at [414, 160] on span "Approve" at bounding box center [417, 159] width 21 height 6
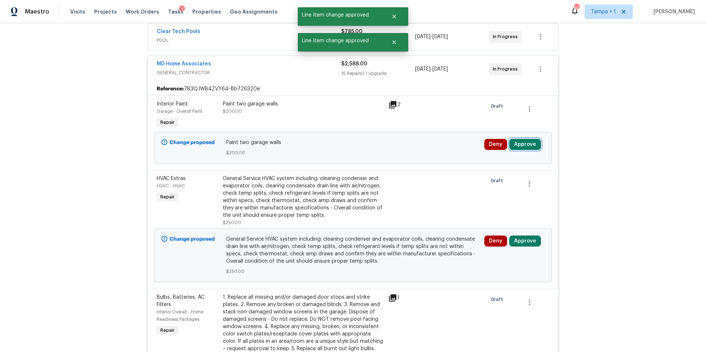
click at [520, 149] on button "Approve" at bounding box center [525, 144] width 32 height 11
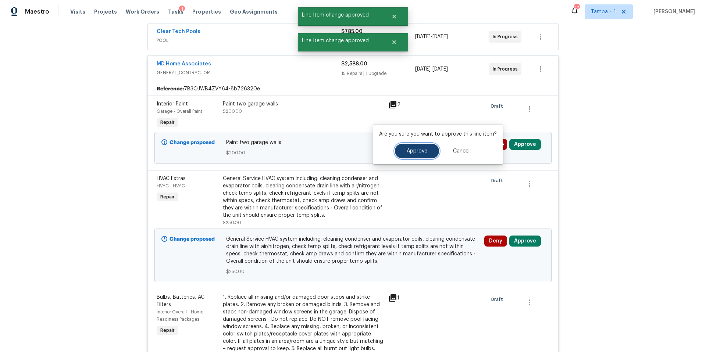
click at [416, 150] on span "Approve" at bounding box center [417, 152] width 21 height 6
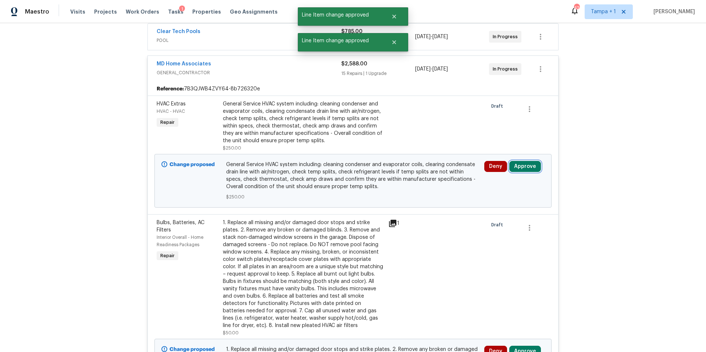
click at [528, 170] on button "Approve" at bounding box center [525, 166] width 32 height 11
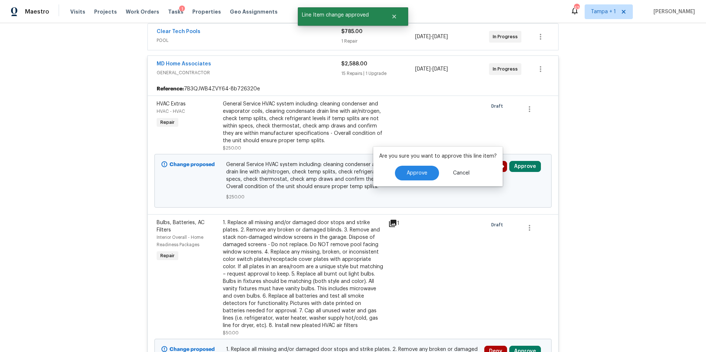
click at [423, 181] on div "Are you sure you want to approve this line item? Approve Cancel" at bounding box center [437, 167] width 129 height 40
click at [414, 172] on span "Approve" at bounding box center [417, 174] width 21 height 6
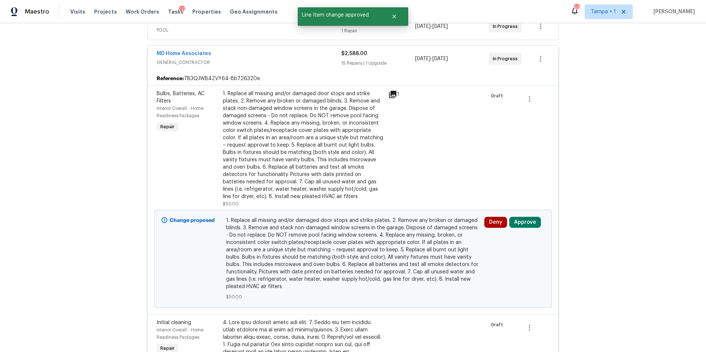
scroll to position [153, 0]
click at [527, 217] on button "Approve" at bounding box center [525, 220] width 32 height 11
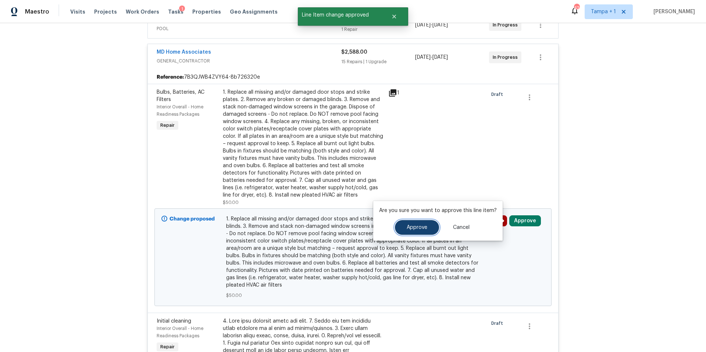
click at [421, 229] on span "Approve" at bounding box center [417, 228] width 21 height 6
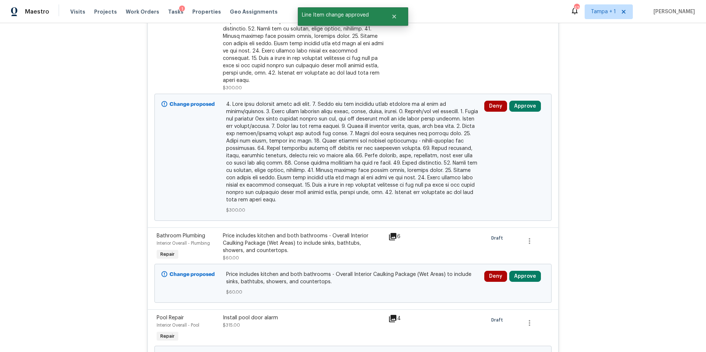
scroll to position [289, 0]
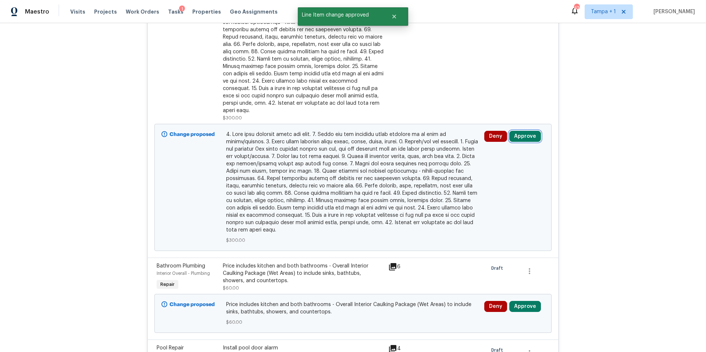
click at [523, 131] on button "Approve" at bounding box center [525, 136] width 32 height 11
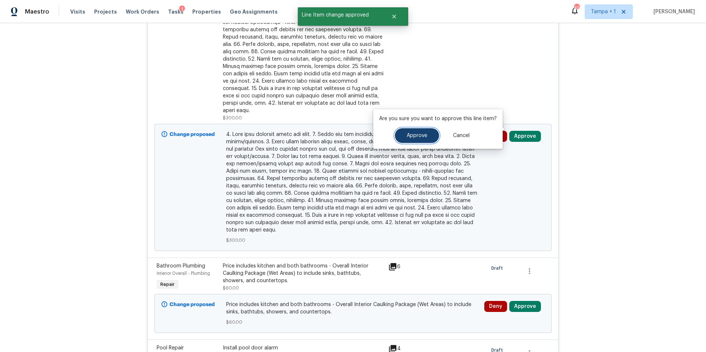
click at [414, 136] on span "Approve" at bounding box center [417, 136] width 21 height 6
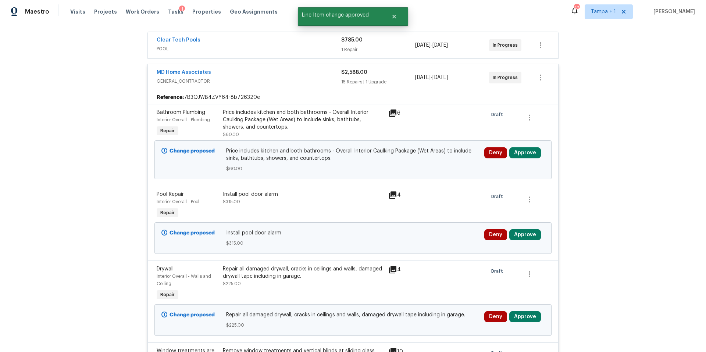
scroll to position [80, 0]
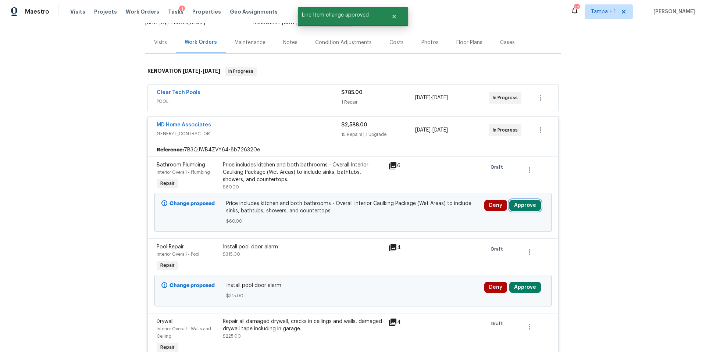
click at [520, 204] on button "Approve" at bounding box center [525, 205] width 32 height 11
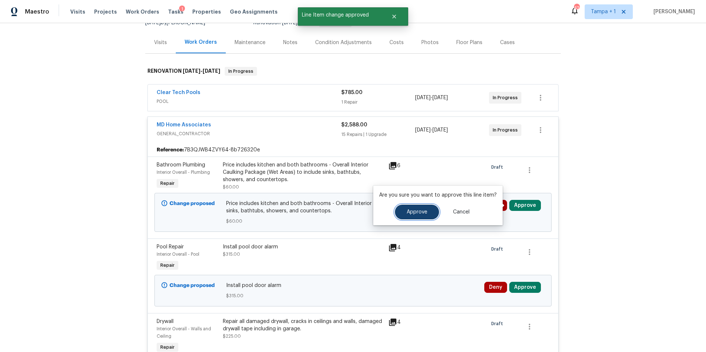
click at [420, 217] on button "Approve" at bounding box center [417, 212] width 44 height 15
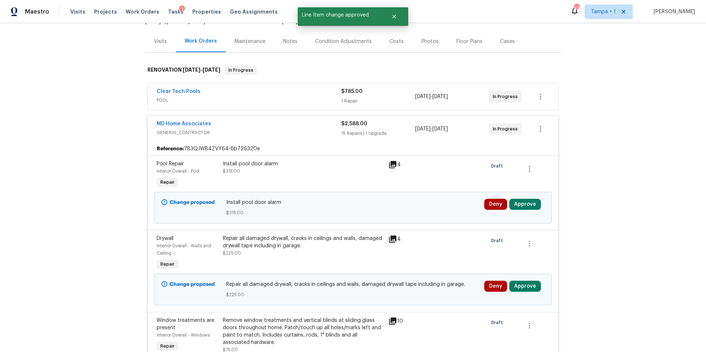
scroll to position [81, 0]
click at [528, 199] on button "Approve" at bounding box center [525, 204] width 32 height 11
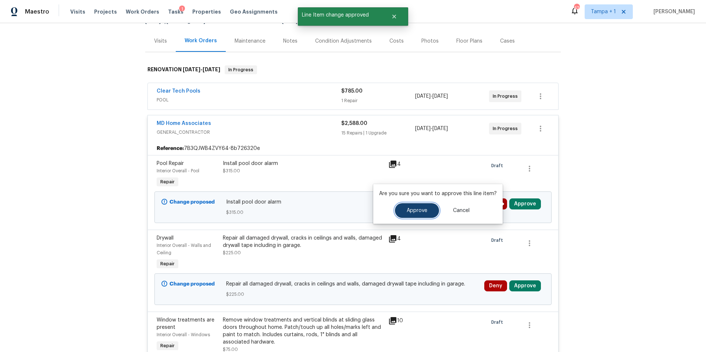
click at [413, 210] on span "Approve" at bounding box center [417, 211] width 21 height 6
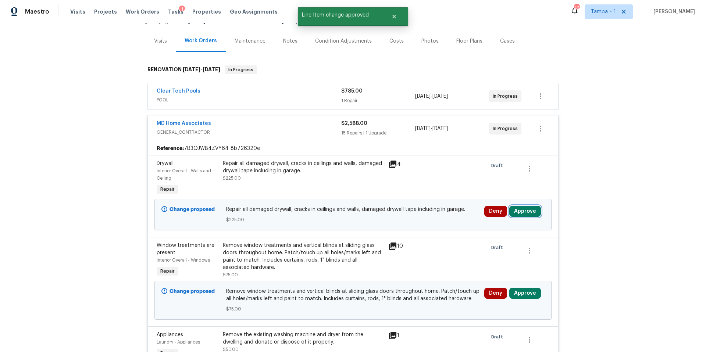
click at [534, 208] on button "Approve" at bounding box center [525, 211] width 32 height 11
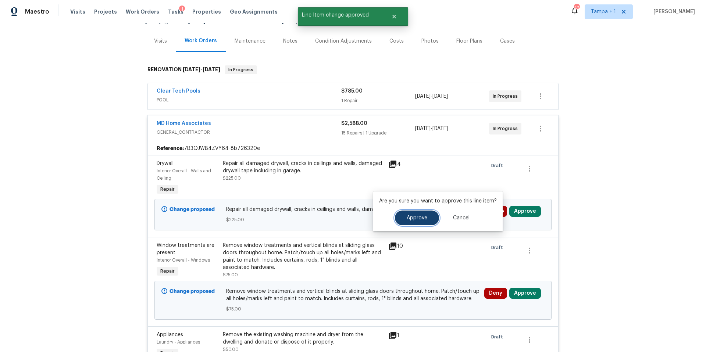
click at [413, 222] on button "Approve" at bounding box center [417, 218] width 44 height 15
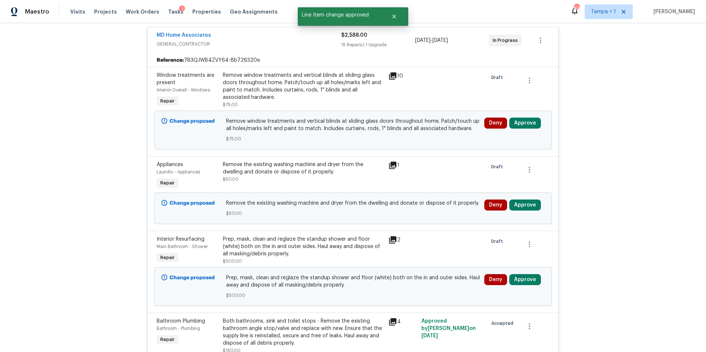
scroll to position [173, 0]
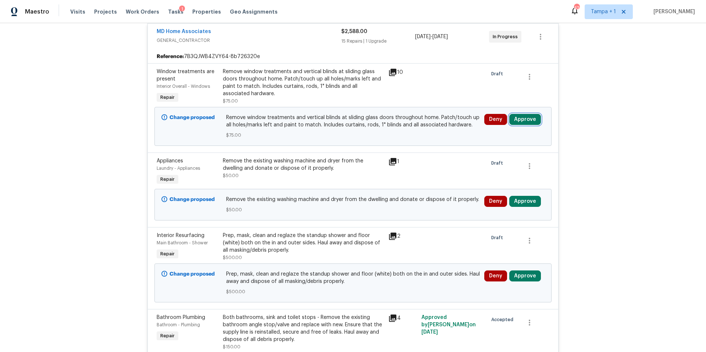
click at [534, 118] on button "Approve" at bounding box center [525, 119] width 32 height 11
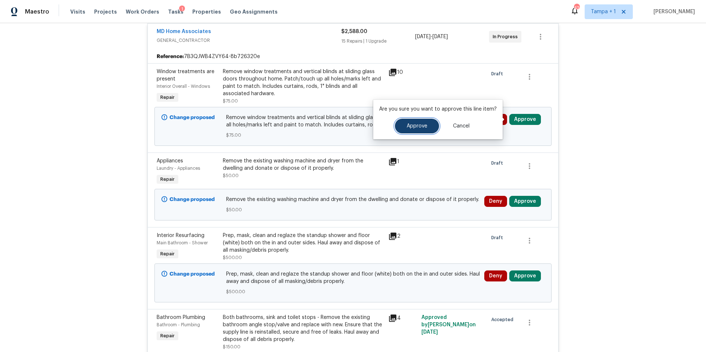
click at [410, 126] on span "Approve" at bounding box center [417, 127] width 21 height 6
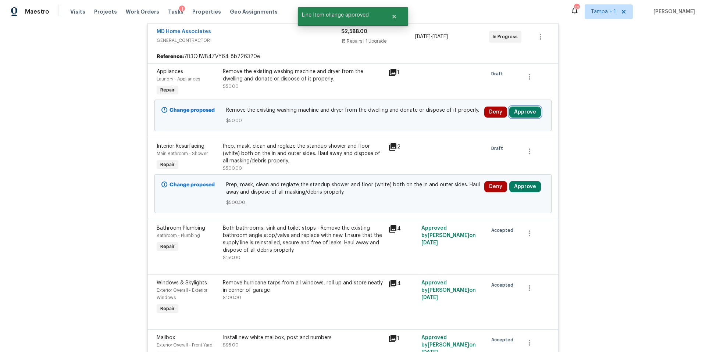
drag, startPoint x: 523, startPoint y: 109, endPoint x: 520, endPoint y: 115, distance: 6.6
click at [523, 109] on button "Approve" at bounding box center [525, 112] width 32 height 11
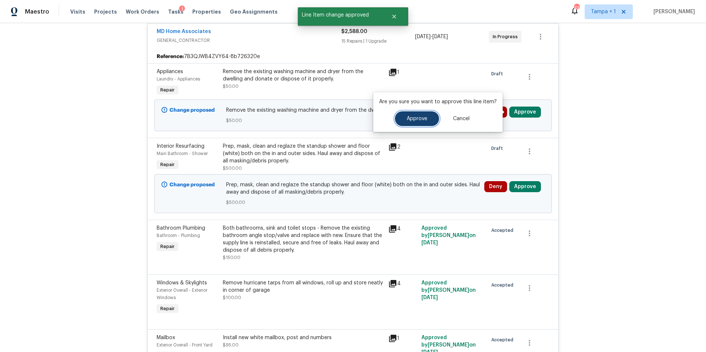
click at [416, 116] on span "Approve" at bounding box center [417, 119] width 21 height 6
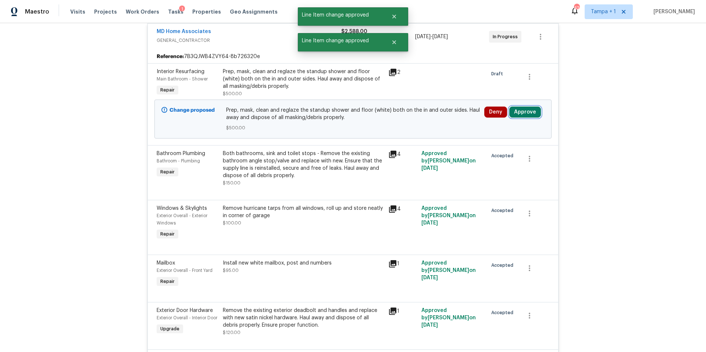
click at [523, 114] on button "Approve" at bounding box center [525, 112] width 32 height 11
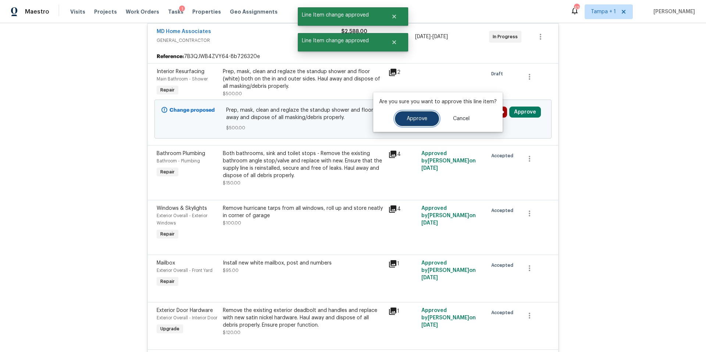
click at [418, 121] on button "Approve" at bounding box center [417, 118] width 44 height 15
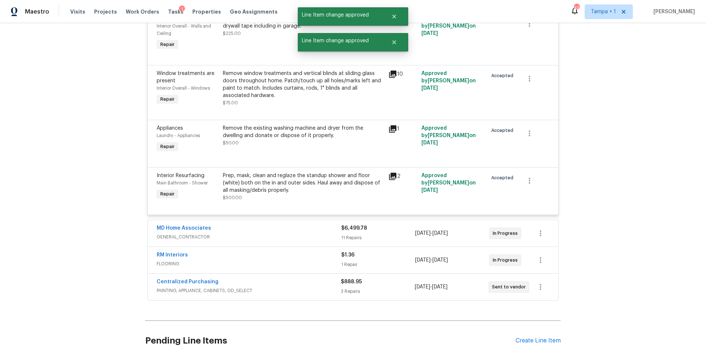
scroll to position [1136, 0]
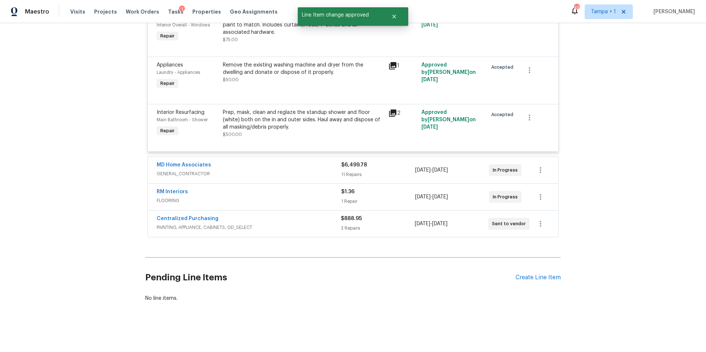
click at [313, 225] on span "PAINTING, APPLIANCE, CABINETS, OD_SELECT" at bounding box center [249, 227] width 184 height 7
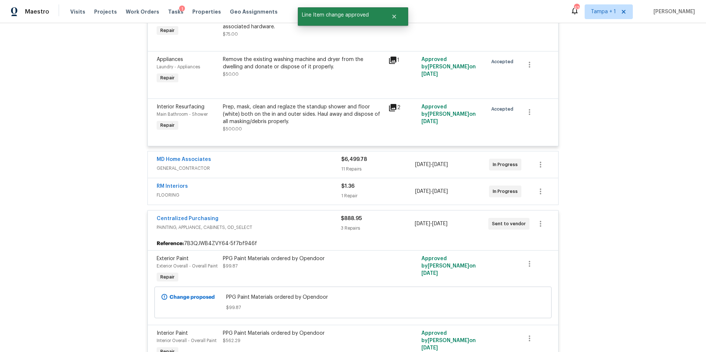
click at [295, 193] on span "FLOORING" at bounding box center [249, 195] width 185 height 7
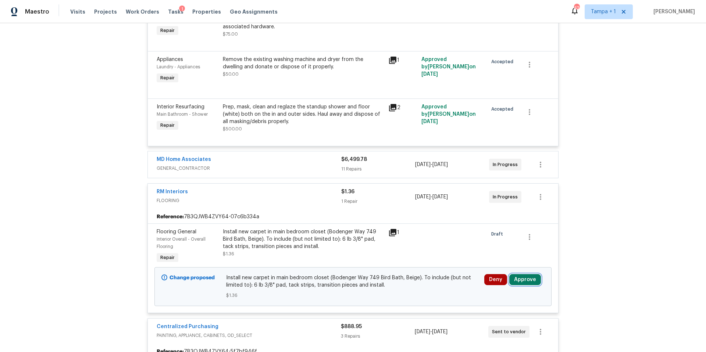
click at [521, 285] on button "Approve" at bounding box center [525, 279] width 32 height 11
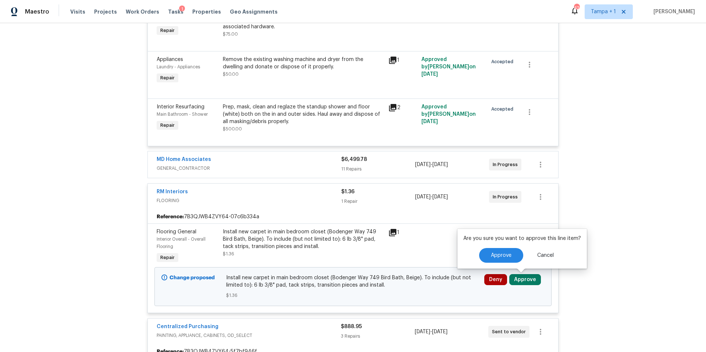
click at [474, 256] on div "Approve Cancel" at bounding box center [522, 255] width 118 height 15
click at [484, 256] on button "Approve" at bounding box center [501, 255] width 44 height 15
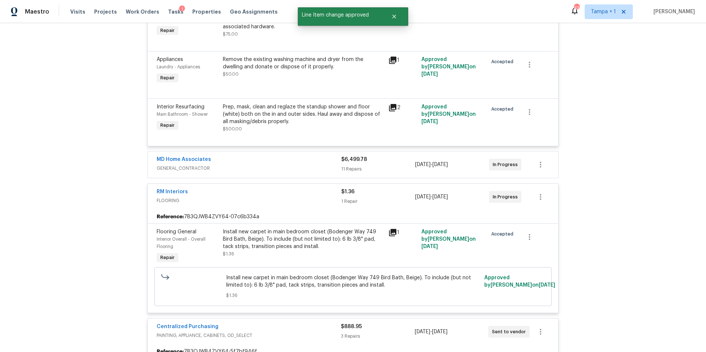
click at [313, 166] on span "GENERAL_CONTRACTOR" at bounding box center [249, 168] width 185 height 7
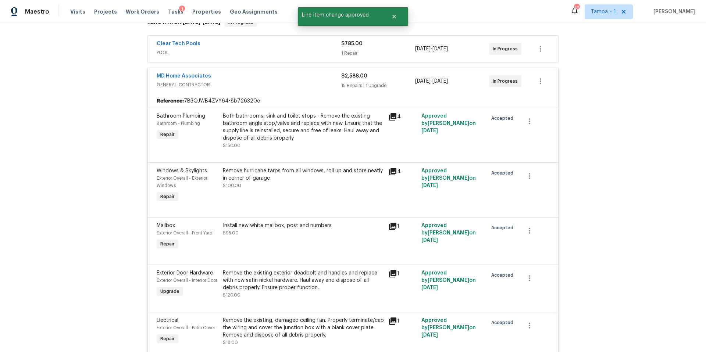
scroll to position [0, 0]
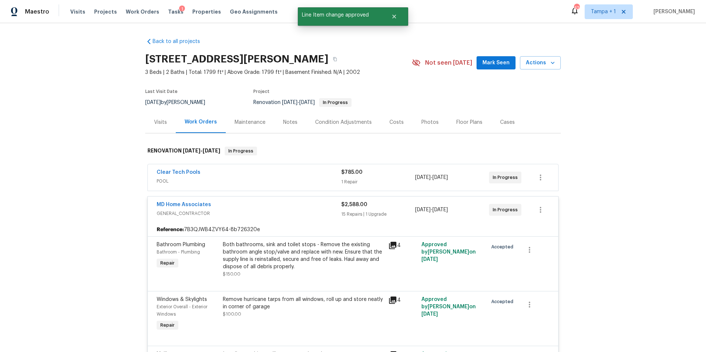
click at [382, 121] on div "Costs" at bounding box center [397, 122] width 32 height 22
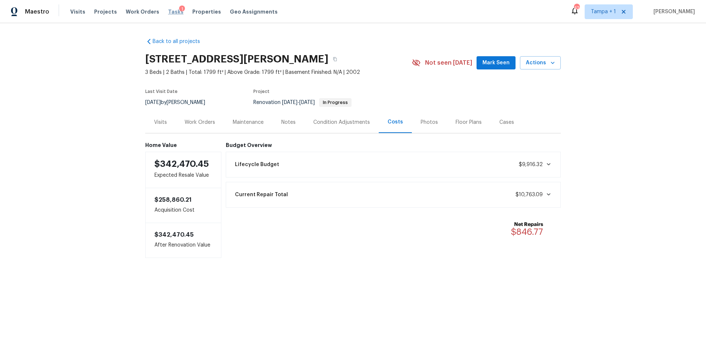
click at [168, 11] on span "Tasks" at bounding box center [175, 11] width 15 height 5
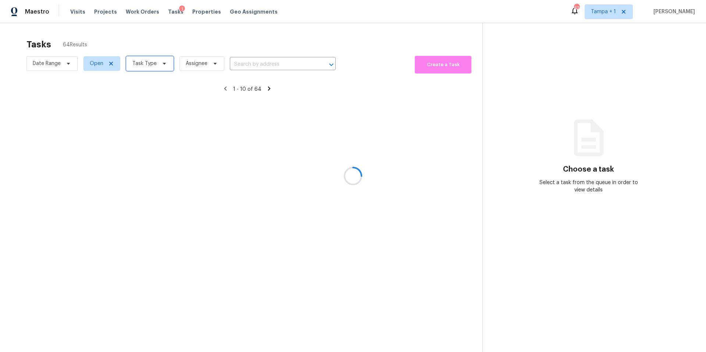
click at [154, 65] on span "Task Type" at bounding box center [144, 63] width 24 height 7
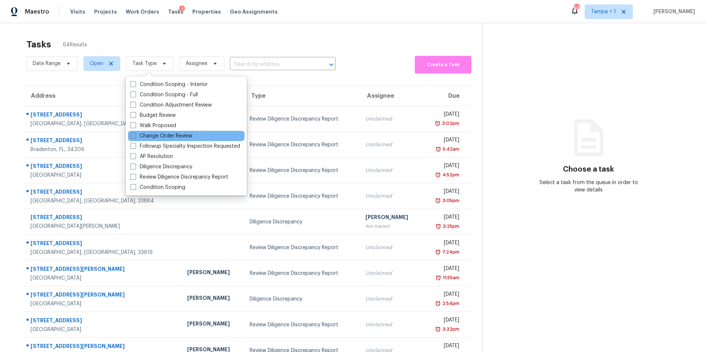
click at [156, 135] on label "Change Order Review" at bounding box center [161, 135] width 62 height 7
click at [135, 135] on input "Change Order Review" at bounding box center [132, 134] width 5 height 5
checkbox input "true"
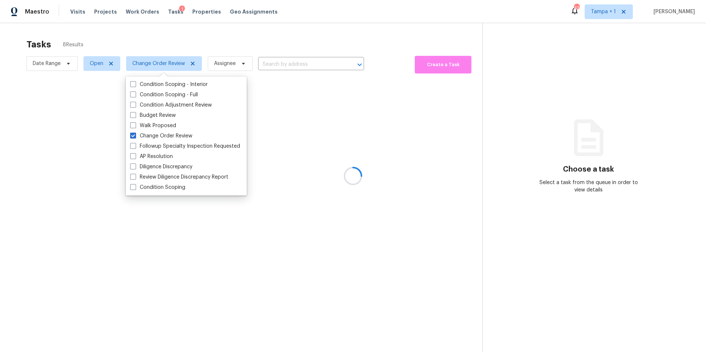
click at [263, 43] on div at bounding box center [353, 176] width 706 height 352
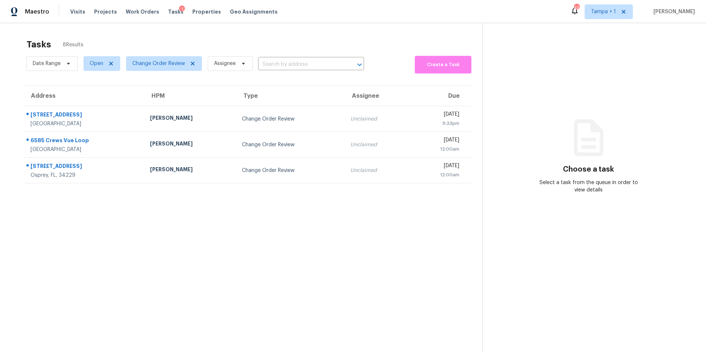
click at [236, 111] on td "Change Order Review" at bounding box center [290, 119] width 109 height 26
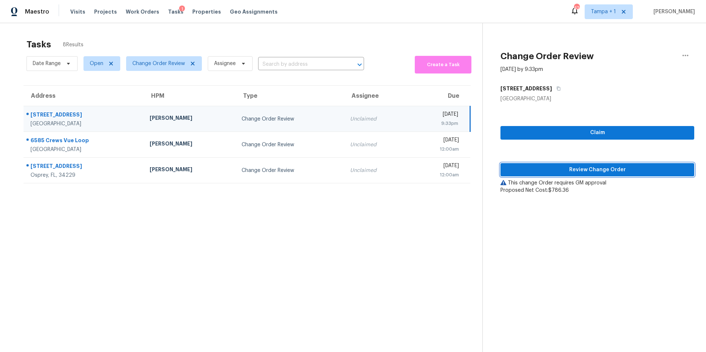
click at [539, 166] on span "Review Change Order" at bounding box center [597, 169] width 182 height 9
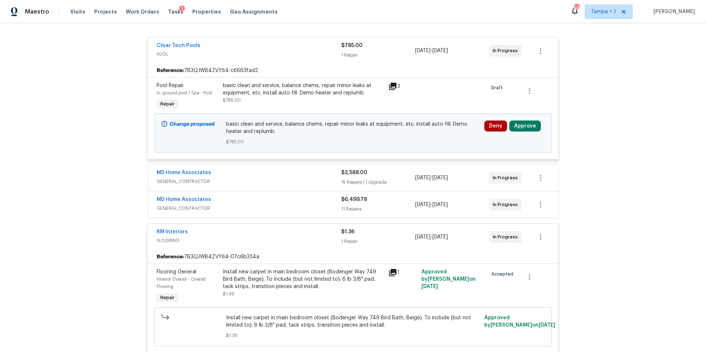
scroll to position [39, 0]
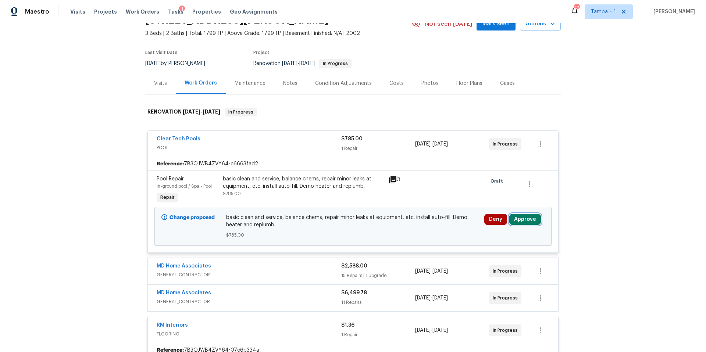
click at [532, 220] on button "Approve" at bounding box center [525, 219] width 32 height 11
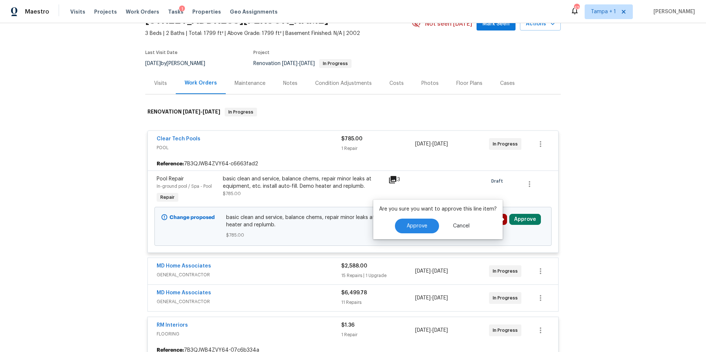
click at [418, 218] on div "Are you sure you want to approve this line item? Approve Cancel" at bounding box center [437, 220] width 129 height 40
click at [418, 221] on button "Approve" at bounding box center [417, 226] width 44 height 15
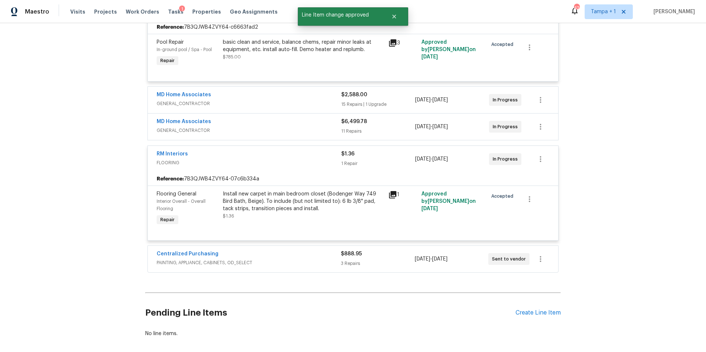
scroll to position [217, 0]
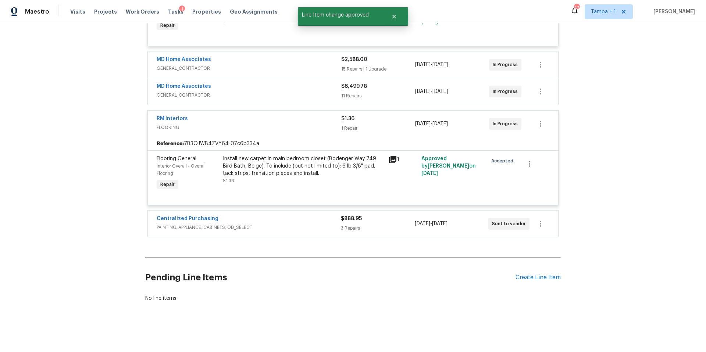
click at [302, 224] on span "PAINTING, APPLIANCE, CABINETS, OD_SELECT" at bounding box center [249, 227] width 184 height 7
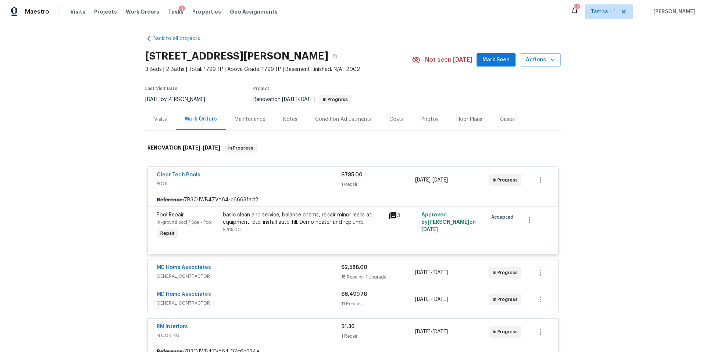
scroll to position [0, 0]
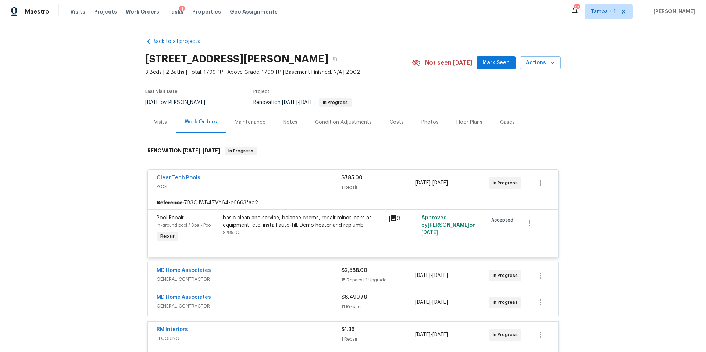
click at [388, 131] on div "Costs" at bounding box center [397, 122] width 32 height 22
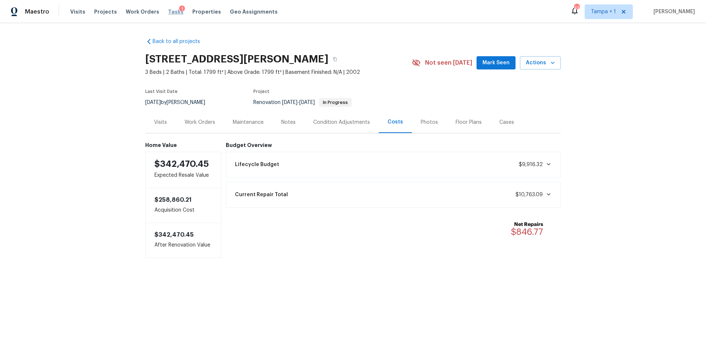
click at [171, 11] on span "Tasks" at bounding box center [175, 11] width 15 height 5
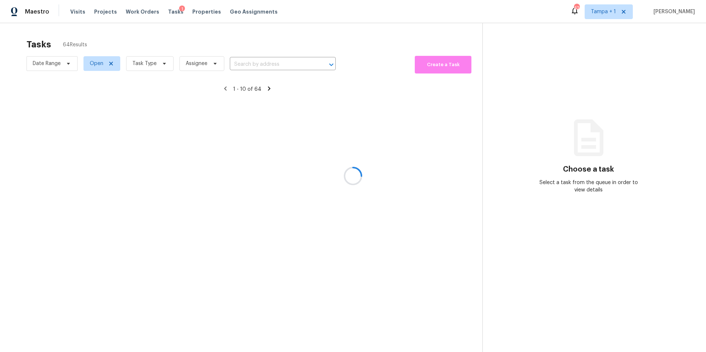
click at [145, 70] on div at bounding box center [353, 176] width 706 height 352
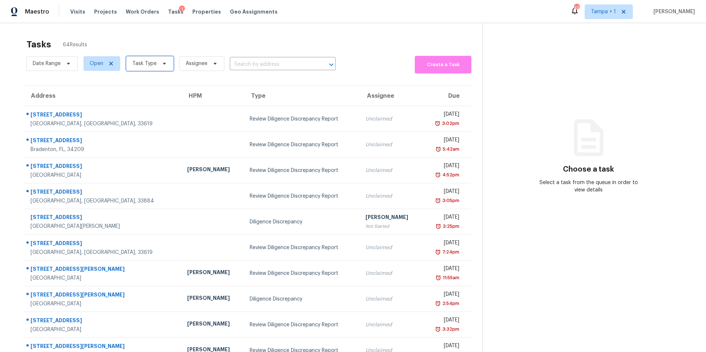
click at [145, 70] on span "Task Type" at bounding box center [149, 63] width 47 height 15
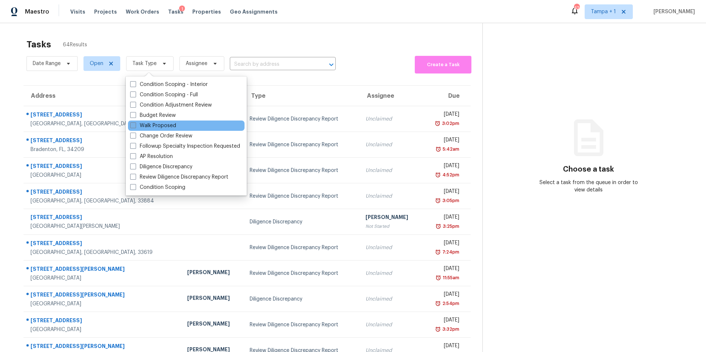
click at [164, 129] on label "Walk Proposed" at bounding box center [153, 125] width 46 height 7
click at [135, 127] on input "Walk Proposed" at bounding box center [132, 124] width 5 height 5
checkbox input "true"
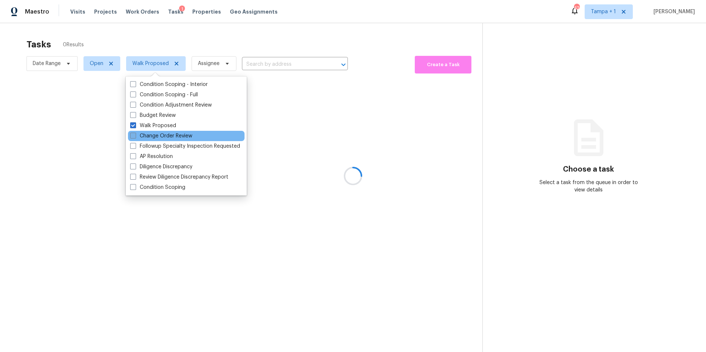
click at [160, 135] on label "Change Order Review" at bounding box center [161, 135] width 62 height 7
click at [135, 135] on input "Change Order Review" at bounding box center [132, 134] width 5 height 5
checkbox input "true"
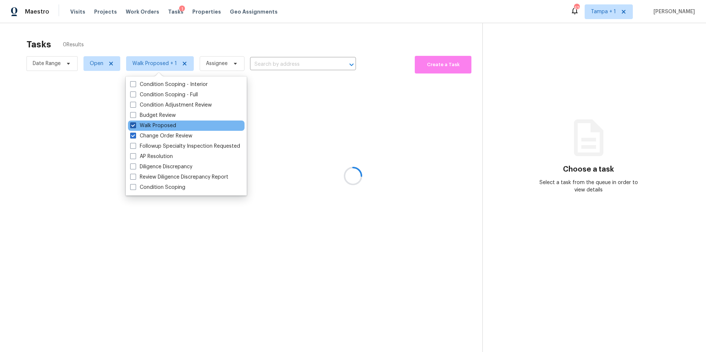
click at [160, 125] on label "Walk Proposed" at bounding box center [153, 125] width 46 height 7
click at [135, 125] on input "Walk Proposed" at bounding box center [132, 124] width 5 height 5
checkbox input "false"
click at [234, 46] on div at bounding box center [353, 176] width 706 height 352
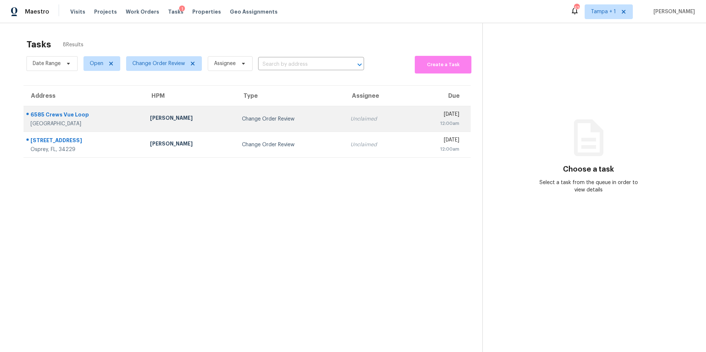
click at [204, 127] on td "Nick Christian" at bounding box center [190, 119] width 92 height 26
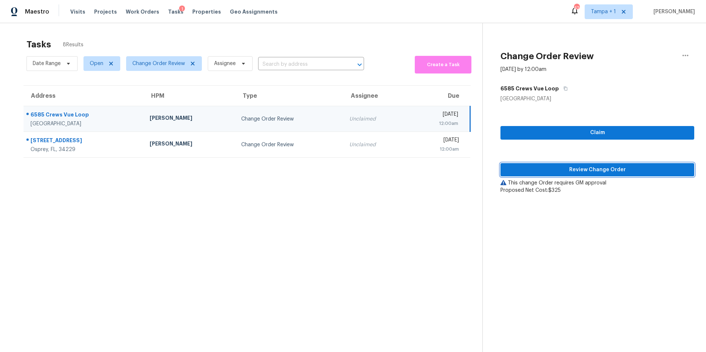
click at [536, 173] on span "Review Change Order" at bounding box center [597, 169] width 182 height 9
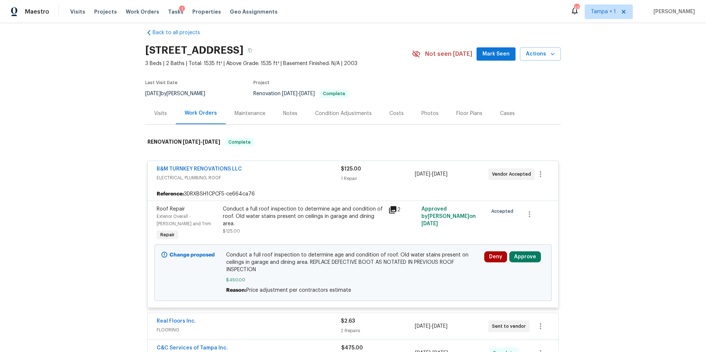
scroll to position [14, 0]
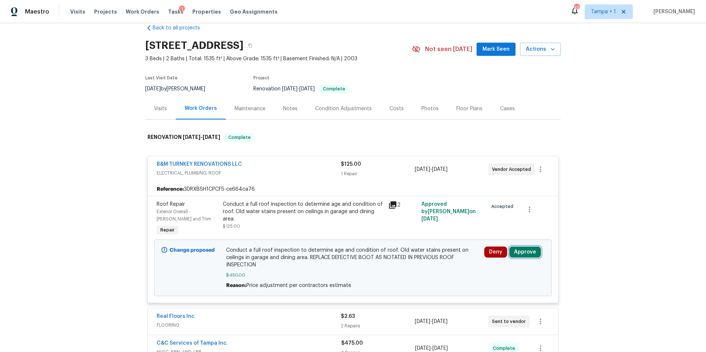
click at [531, 253] on button "Approve" at bounding box center [525, 252] width 32 height 11
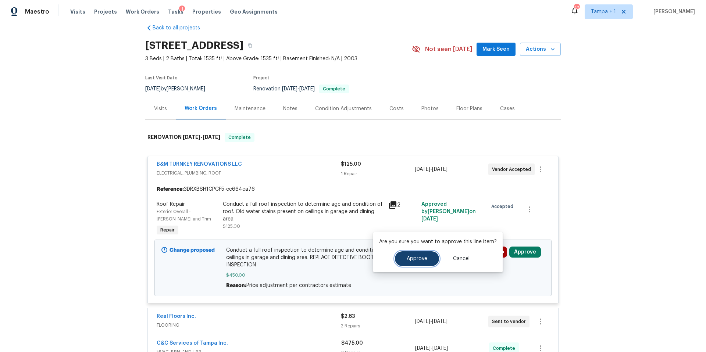
click at [429, 264] on button "Approve" at bounding box center [417, 259] width 44 height 15
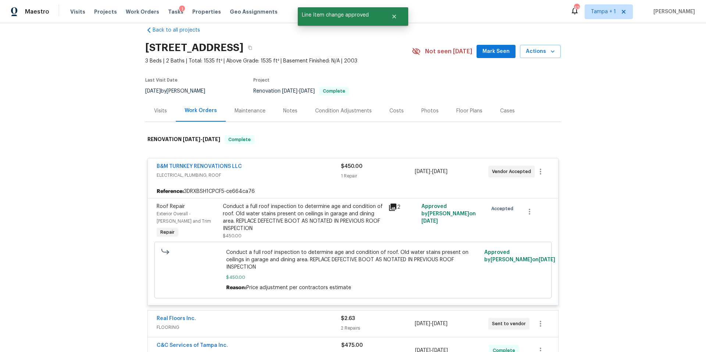
scroll to position [0, 0]
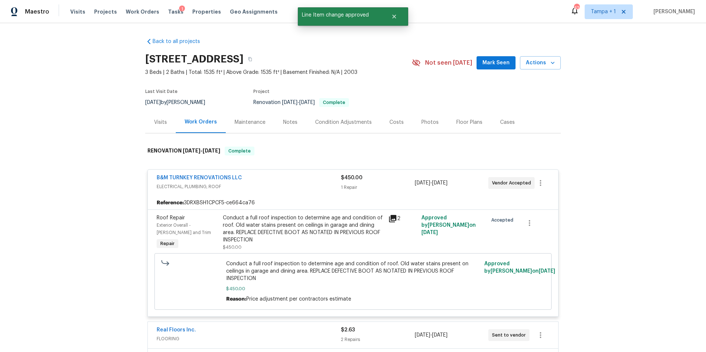
click at [413, 118] on div "Photos" at bounding box center [430, 122] width 35 height 22
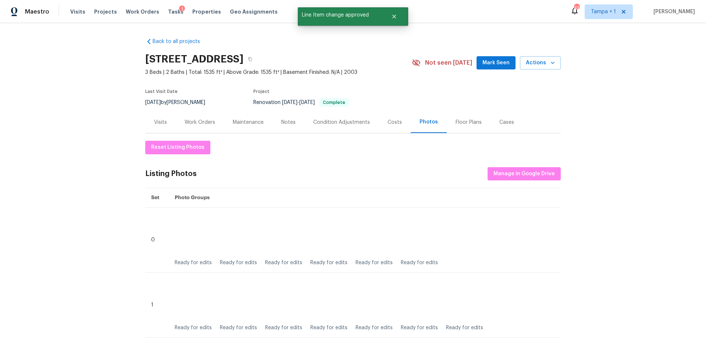
click at [392, 128] on div "Costs" at bounding box center [395, 122] width 32 height 22
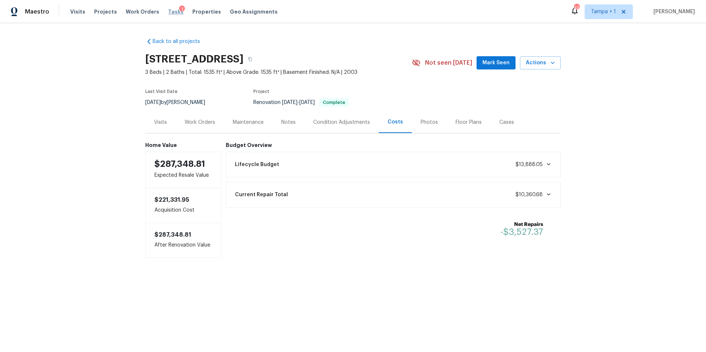
click at [168, 13] on span "Tasks" at bounding box center [175, 11] width 15 height 5
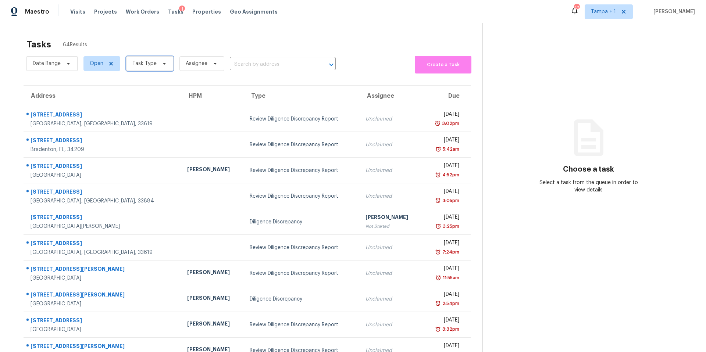
click at [135, 63] on span "Task Type" at bounding box center [144, 63] width 24 height 7
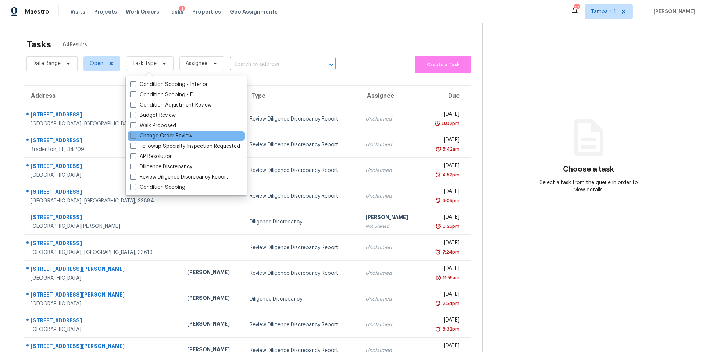
click at [145, 138] on label "Change Order Review" at bounding box center [161, 135] width 62 height 7
click at [135, 137] on input "Change Order Review" at bounding box center [132, 134] width 5 height 5
checkbox input "true"
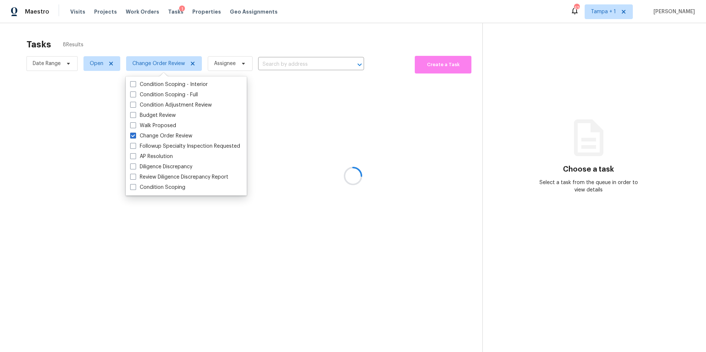
click at [253, 45] on div at bounding box center [353, 176] width 706 height 352
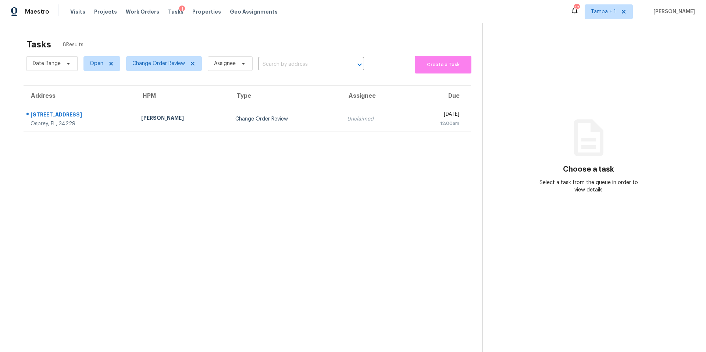
click at [221, 133] on section "Tasks 8 Results Date Range Open Change Order Review Assignee ​ Create a Task Ad…" at bounding box center [247, 205] width 471 height 341
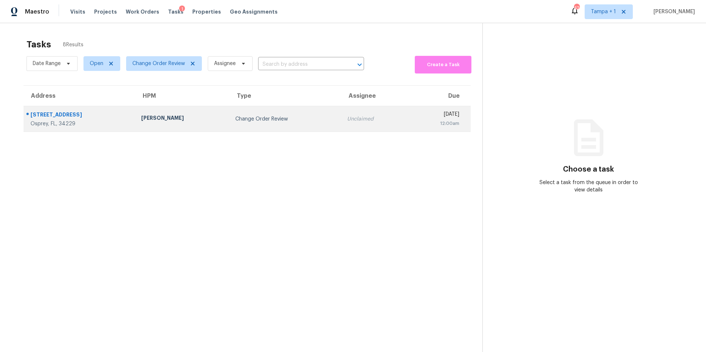
click at [229, 125] on td "Change Order Review" at bounding box center [285, 119] width 112 height 26
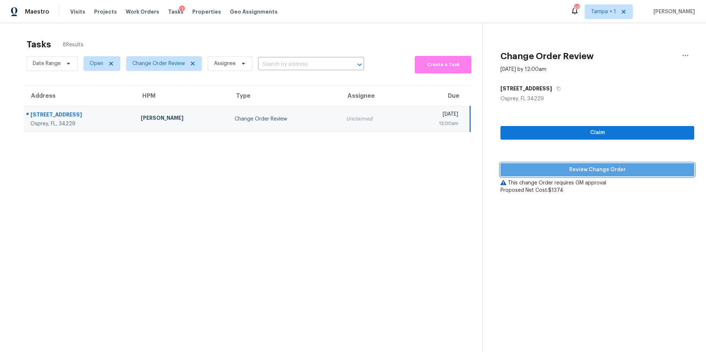
click at [526, 171] on span "Review Change Order" at bounding box center [597, 169] width 182 height 9
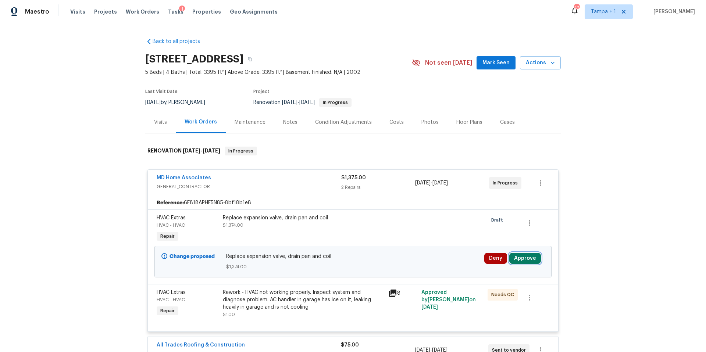
click at [521, 259] on button "Approve" at bounding box center [525, 258] width 32 height 11
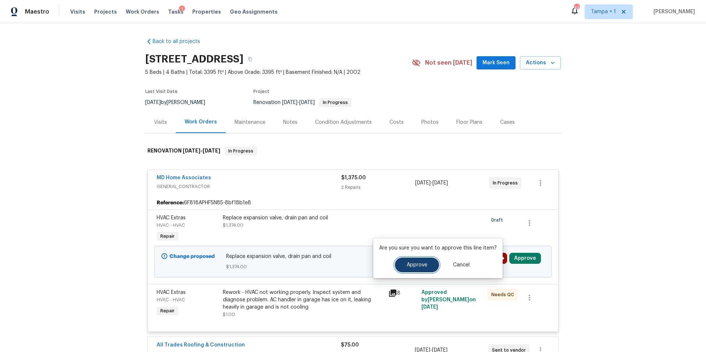
click at [410, 265] on span "Approve" at bounding box center [417, 266] width 21 height 6
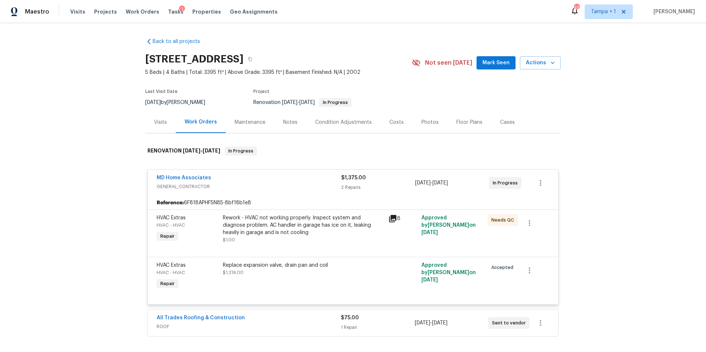
click at [392, 127] on div "Costs" at bounding box center [397, 122] width 32 height 22
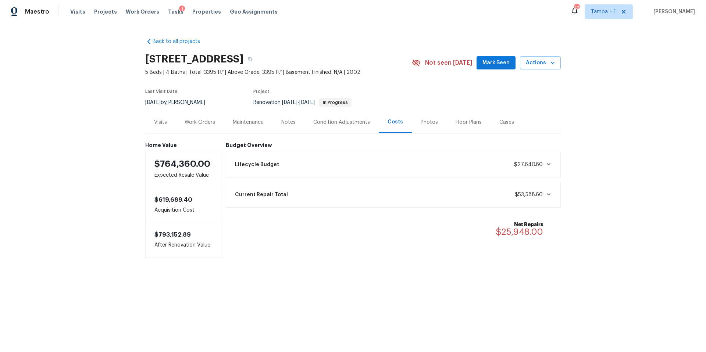
click at [215, 123] on div "Work Orders" at bounding box center [200, 122] width 48 height 22
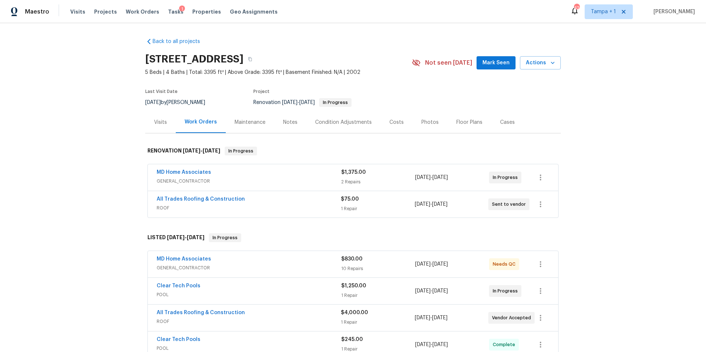
click at [381, 119] on div "Costs" at bounding box center [397, 122] width 32 height 22
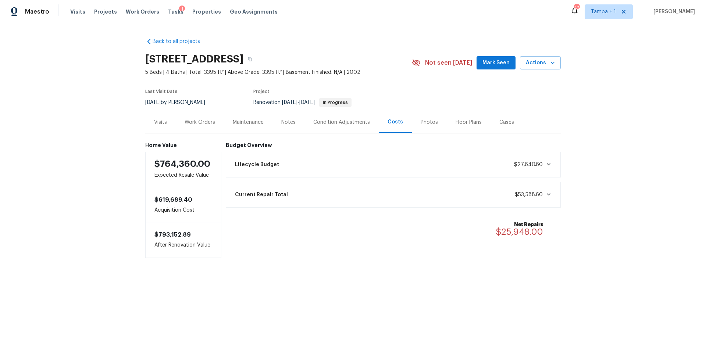
click at [168, 15] on div "Tasks 1" at bounding box center [175, 12] width 15 height 8
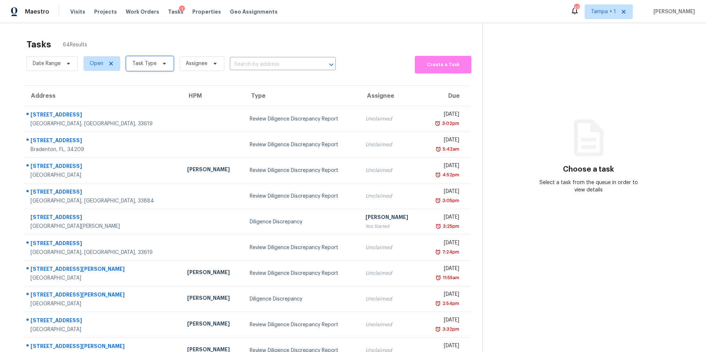
click at [159, 64] on span at bounding box center [163, 64] width 8 height 6
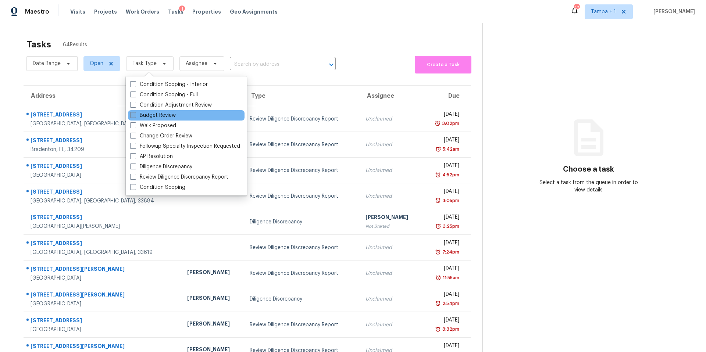
click at [154, 117] on label "Budget Review" at bounding box center [153, 115] width 46 height 7
click at [135, 117] on input "Budget Review" at bounding box center [132, 114] width 5 height 5
checkbox input "true"
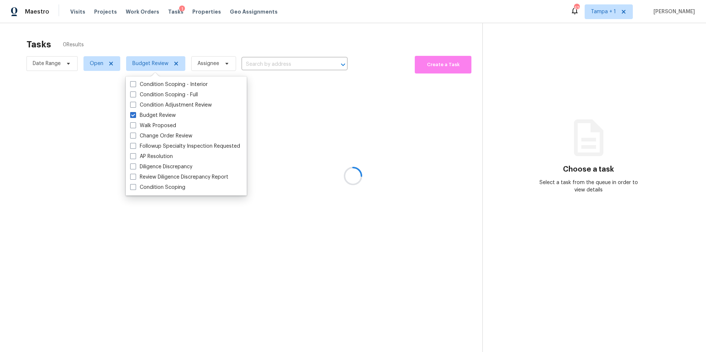
click at [258, 37] on div at bounding box center [353, 176] width 706 height 352
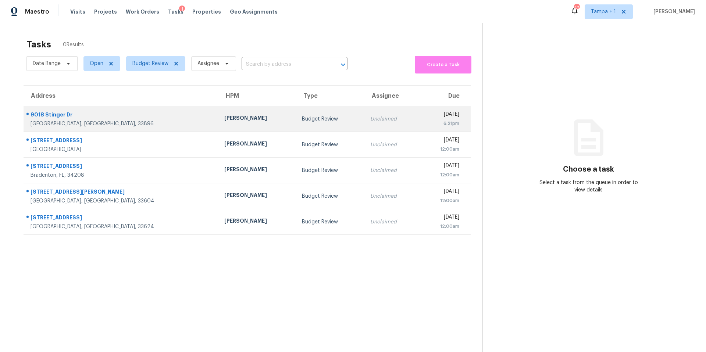
click at [224, 122] on div "Nick Christian" at bounding box center [257, 118] width 66 height 9
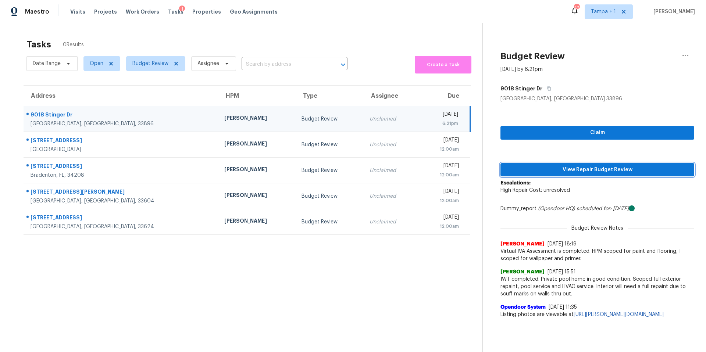
click at [595, 166] on span "View Repair Budget Review" at bounding box center [597, 169] width 182 height 9
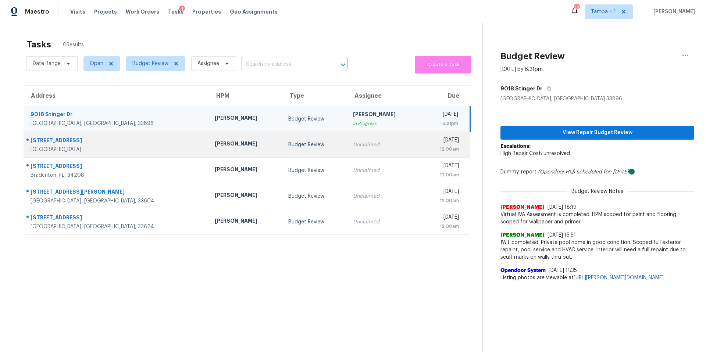
click at [295, 143] on td "Budget Review" at bounding box center [314, 145] width 65 height 26
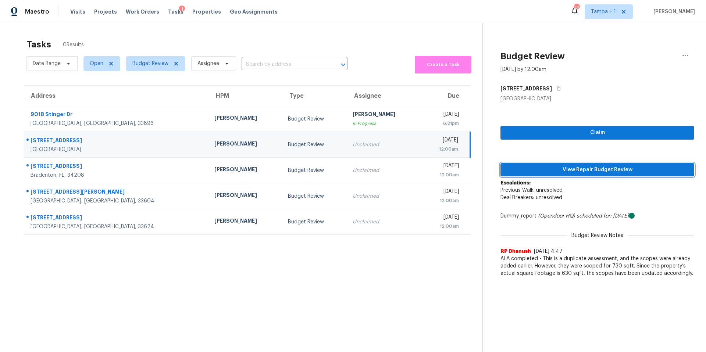
drag, startPoint x: 548, startPoint y: 170, endPoint x: 484, endPoint y: 174, distance: 63.7
click at [547, 170] on span "View Repair Budget Review" at bounding box center [597, 169] width 182 height 9
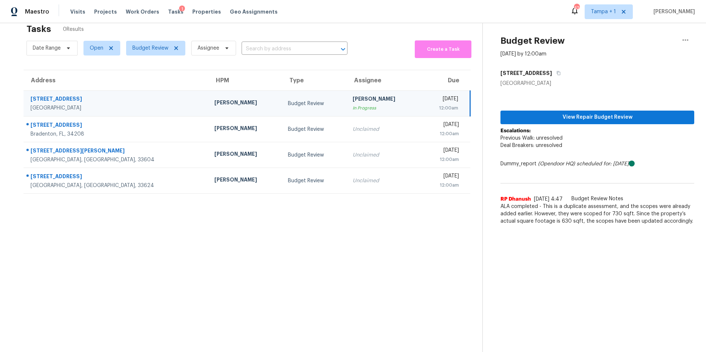
scroll to position [29, 0]
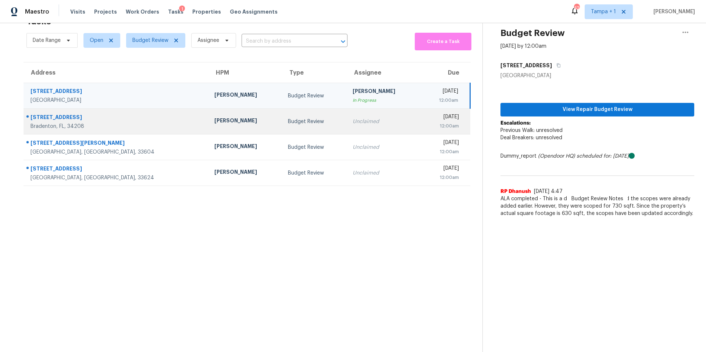
click at [214, 117] on div "Naomi Ferreira" at bounding box center [245, 121] width 62 height 9
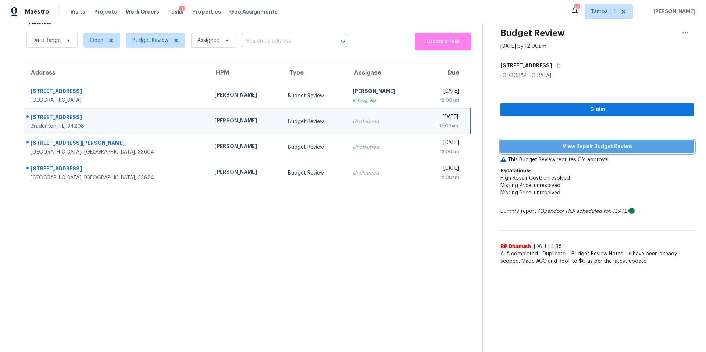
click at [520, 142] on span "View Repair Budget Review" at bounding box center [597, 146] width 182 height 9
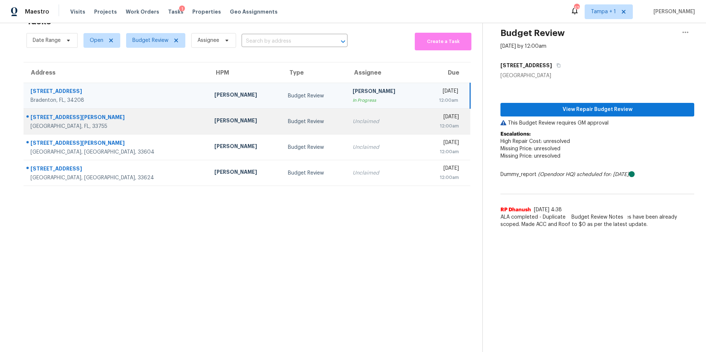
click at [282, 115] on td "Budget Review" at bounding box center [314, 122] width 65 height 26
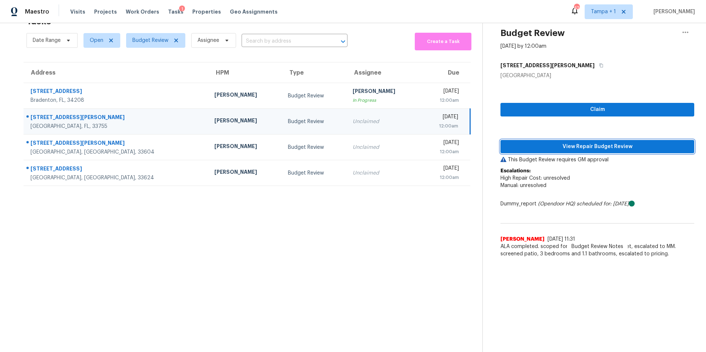
click at [523, 142] on span "View Repair Budget Review" at bounding box center [597, 146] width 182 height 9
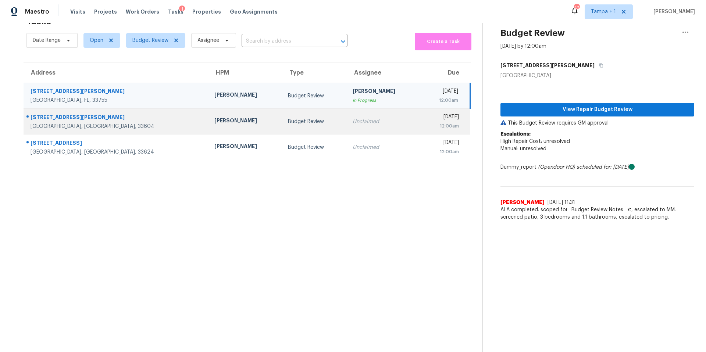
click at [282, 109] on td "Budget Review" at bounding box center [314, 122] width 65 height 26
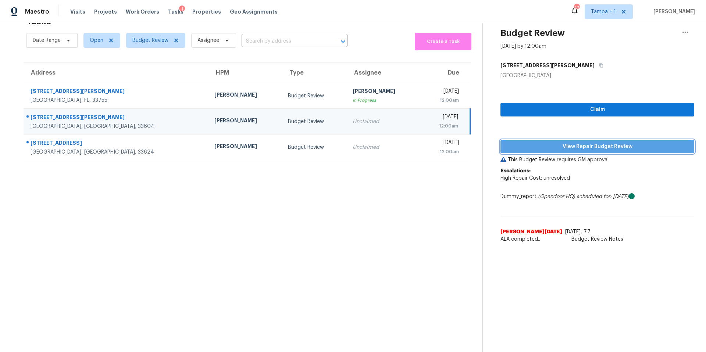
click at [602, 142] on span "View Repair Budget Review" at bounding box center [597, 146] width 182 height 9
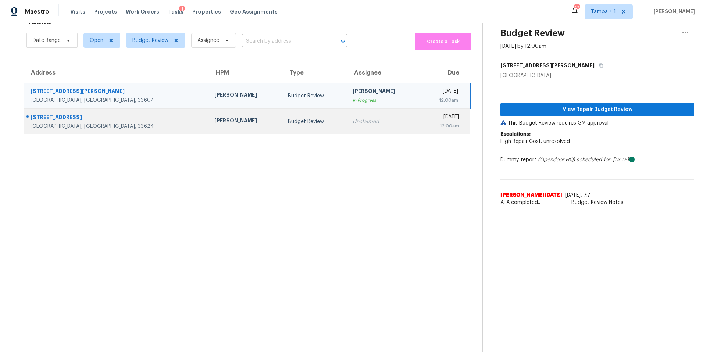
click at [214, 117] on div "Bobby Fortin" at bounding box center [245, 121] width 62 height 9
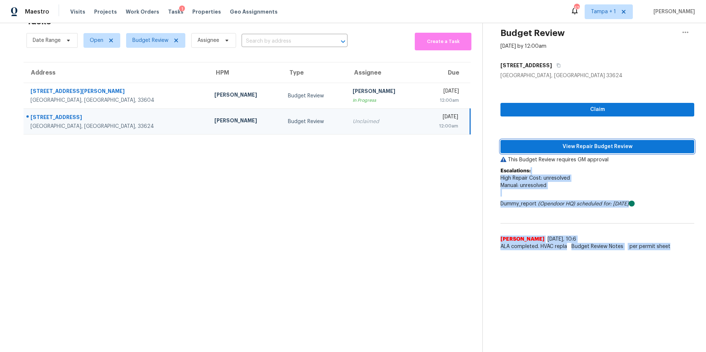
click at [556, 142] on span "View Repair Budget Review" at bounding box center [597, 146] width 182 height 9
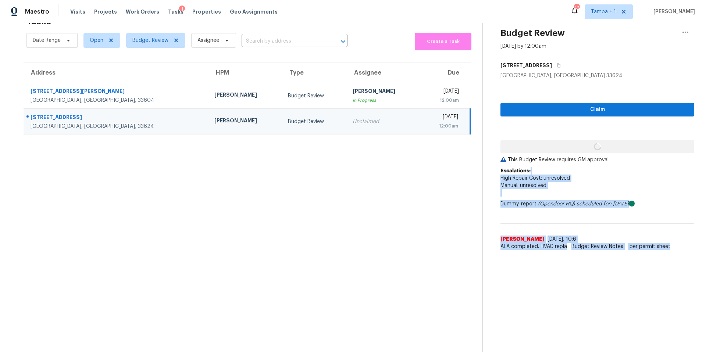
click at [556, 138] on div "Claim This Budget Review requires GM approval Escalations: High Repair Cost: un…" at bounding box center [597, 166] width 194 height 175
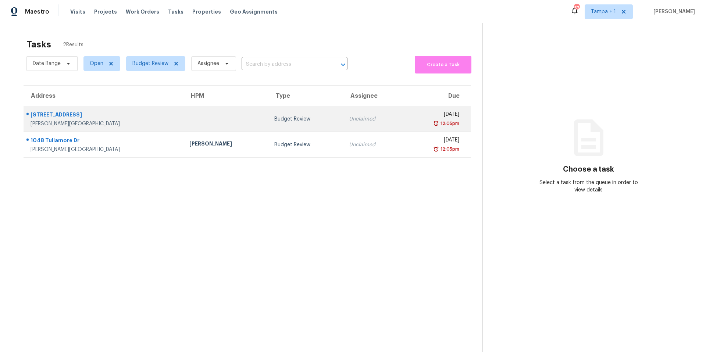
click at [125, 124] on div "[PERSON_NAME][GEOGRAPHIC_DATA]" at bounding box center [104, 123] width 147 height 7
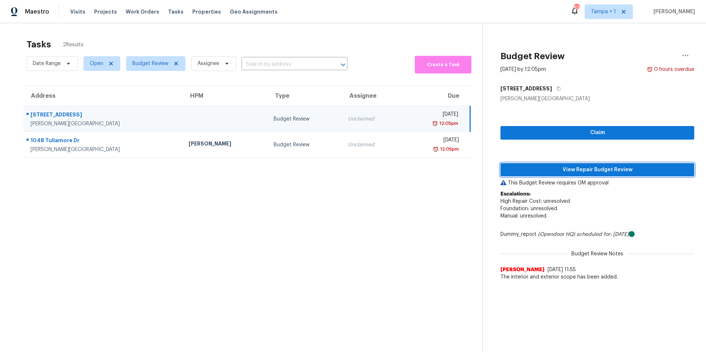
click at [531, 170] on span "View Repair Budget Review" at bounding box center [597, 169] width 182 height 9
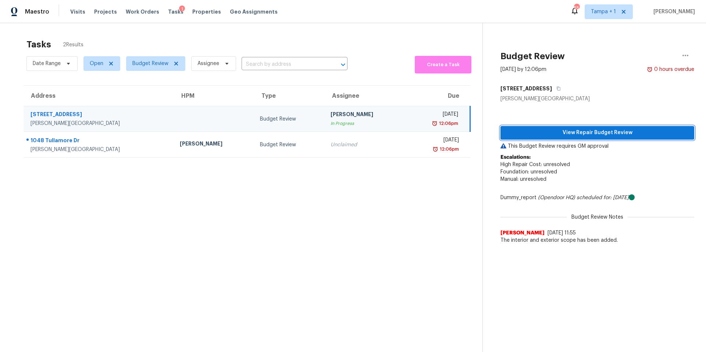
click at [529, 134] on span "View Repair Budget Review" at bounding box center [597, 132] width 182 height 9
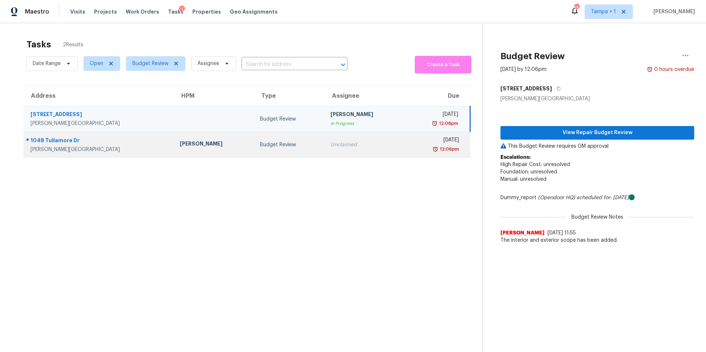
click at [260, 142] on div "Budget Review" at bounding box center [289, 144] width 58 height 7
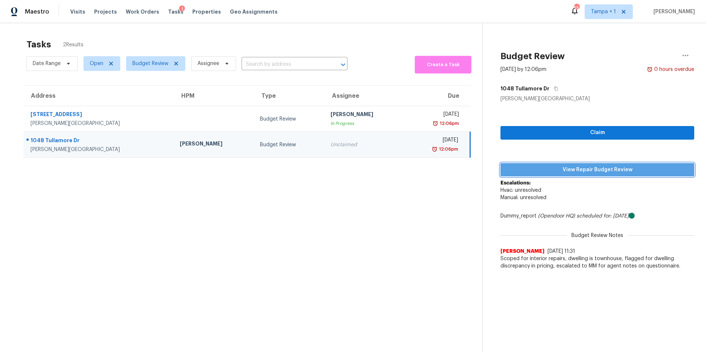
click at [525, 167] on span "View Repair Budget Review" at bounding box center [597, 169] width 182 height 9
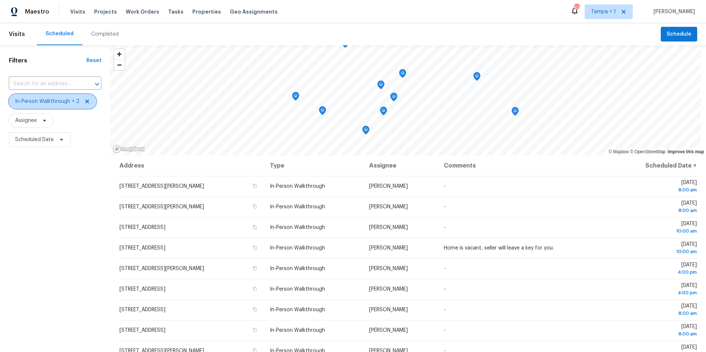
click at [84, 103] on icon at bounding box center [87, 102] width 6 height 6
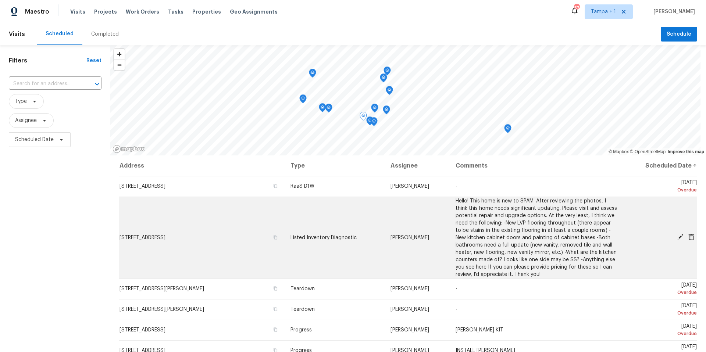
click at [677, 240] on icon at bounding box center [680, 237] width 7 height 7
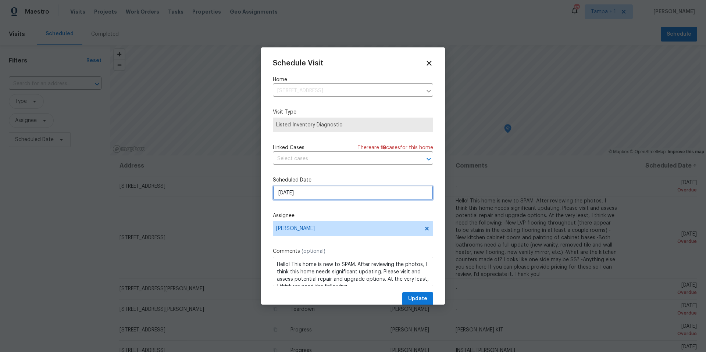
click at [316, 198] on input "9/3/2025" at bounding box center [353, 193] width 160 height 15
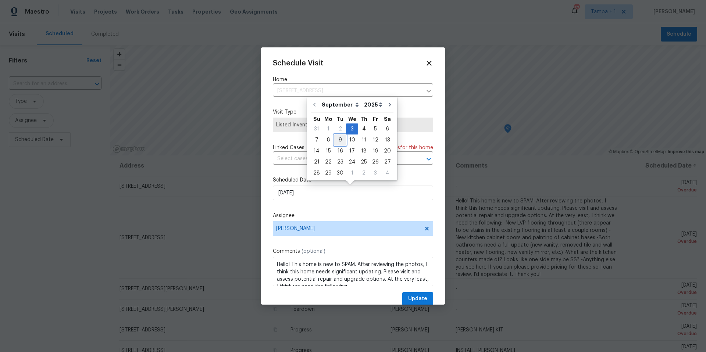
click at [339, 140] on div "9" at bounding box center [340, 140] width 12 height 10
type input "9/9/2025"
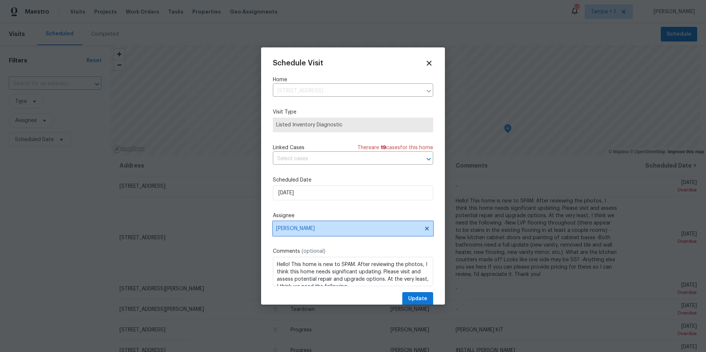
click at [314, 234] on span "[PERSON_NAME]" at bounding box center [353, 228] width 160 height 15
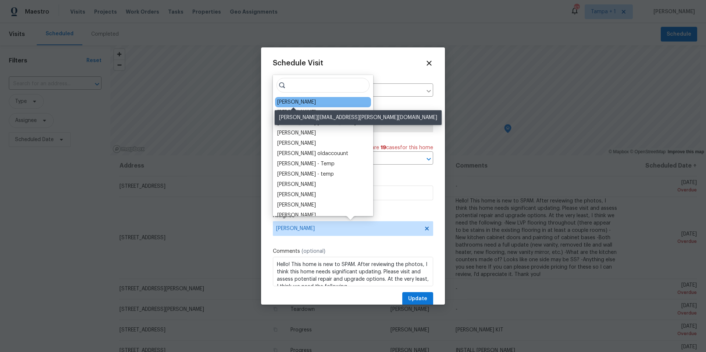
click at [281, 102] on div "[PERSON_NAME]" at bounding box center [296, 102] width 39 height 7
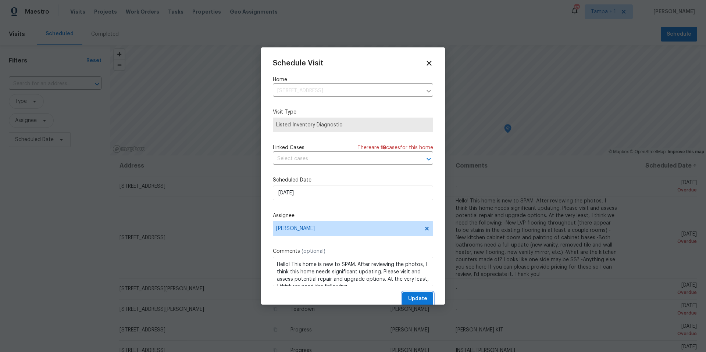
click at [403, 298] on button "Update" at bounding box center [417, 299] width 31 height 14
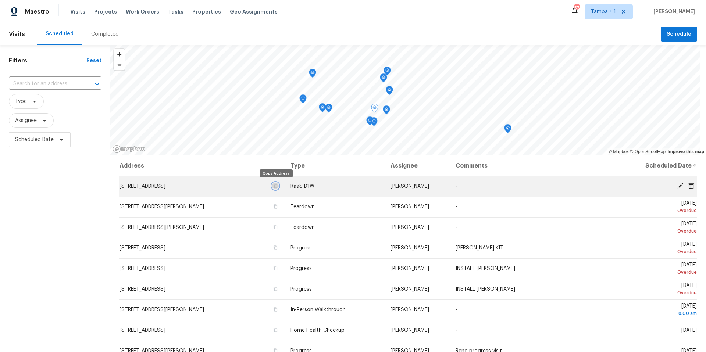
click at [274, 186] on icon "button" at bounding box center [275, 186] width 4 height 4
click at [688, 188] on icon at bounding box center [691, 186] width 7 height 7
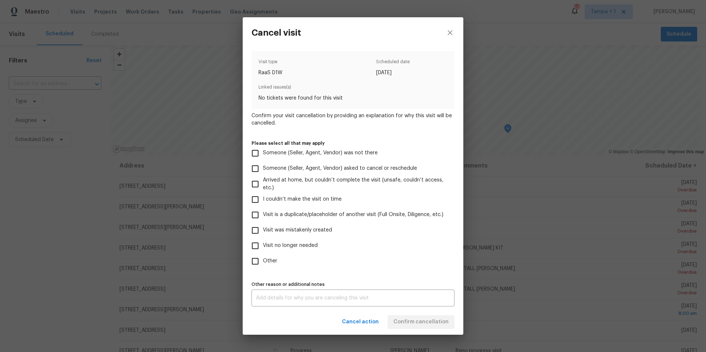
click at [294, 246] on span "Visit no longer needed" at bounding box center [290, 246] width 55 height 8
click at [263, 246] on input "Visit no longer needed" at bounding box center [254, 245] width 15 height 15
checkbox input "true"
click at [343, 303] on div "x Other reason or additional notes" at bounding box center [353, 298] width 203 height 17
type textarea "de"
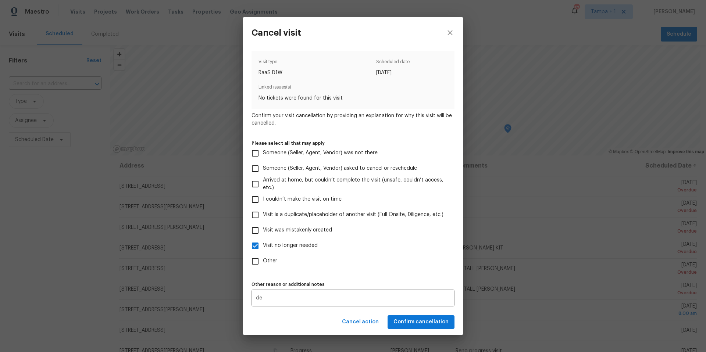
click at [302, 270] on div "Visit type RaaS D1W Scheduled date 8/29/2025 Linked issues(s) No tickets were f…" at bounding box center [353, 179] width 203 height 256
click at [412, 320] on span "Confirm cancellation" at bounding box center [420, 322] width 55 height 9
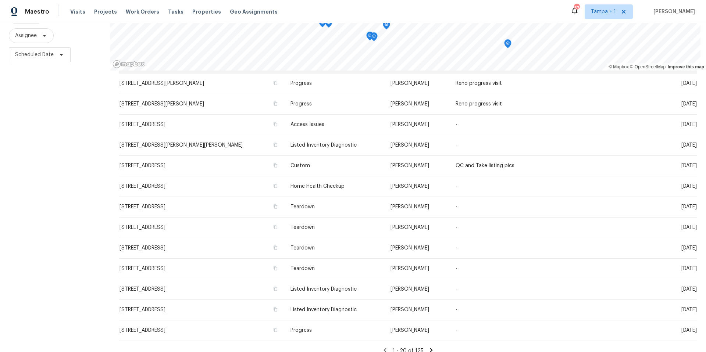
scroll to position [171, 0]
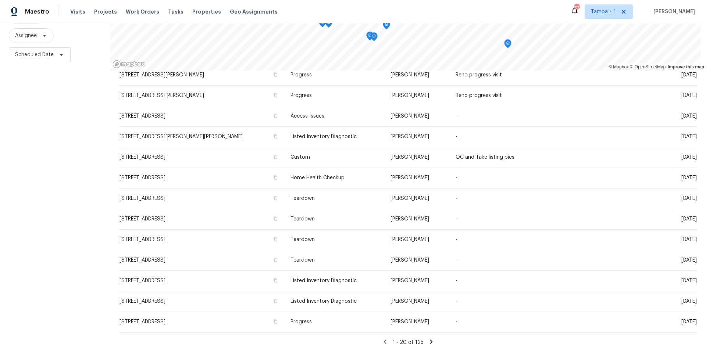
click at [92, 233] on div "Filters Reset ​ Type Assignee Scheduled Date" at bounding box center [55, 156] width 110 height 392
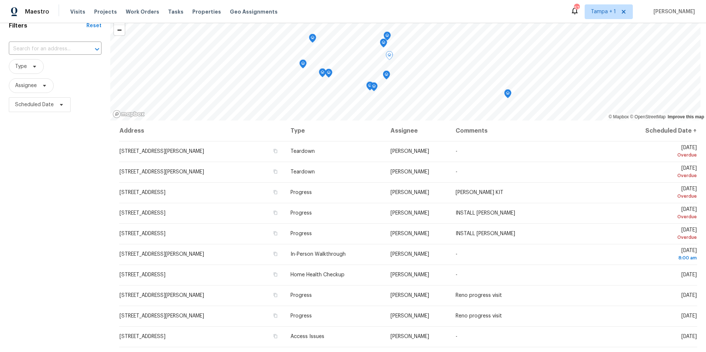
scroll to position [0, 0]
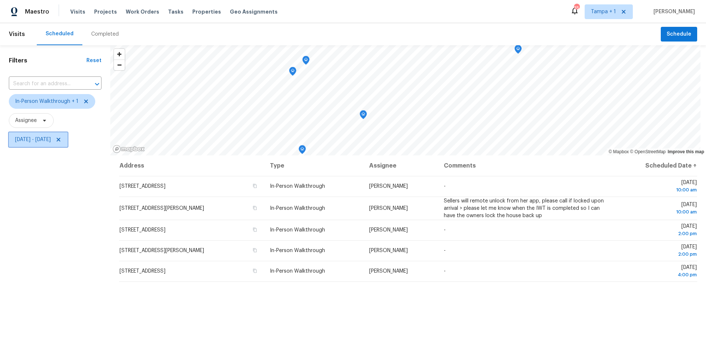
click at [43, 136] on span "[DATE] - [DATE]" at bounding box center [33, 139] width 36 height 7
click at [59, 172] on div "[DATE] [DATE]" at bounding box center [86, 165] width 154 height 24
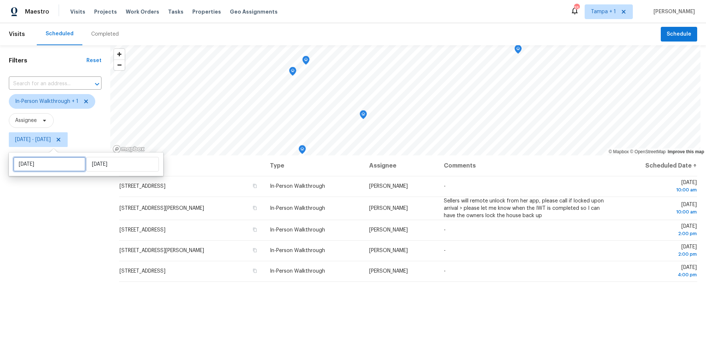
click at [58, 167] on input "[DATE]" at bounding box center [49, 164] width 72 height 15
select select "8"
select select "2025"
select select "9"
select select "2025"
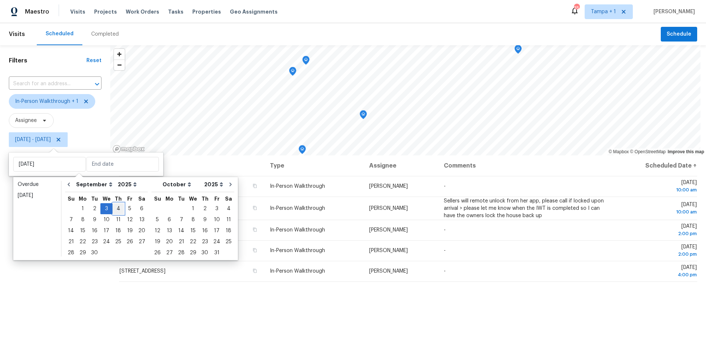
click at [113, 207] on div "4" at bounding box center [118, 209] width 11 height 10
type input "[DATE]"
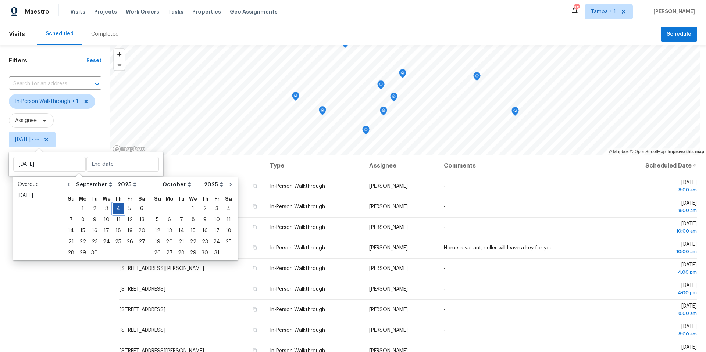
click at [113, 207] on div "4" at bounding box center [118, 209] width 11 height 10
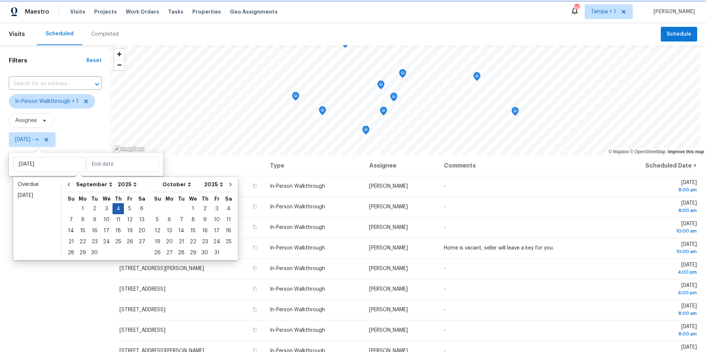
type input "[DATE]"
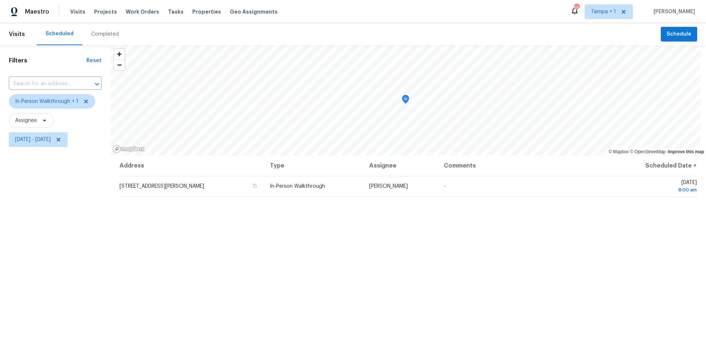
click at [68, 224] on div "Filters Reset ​ In-Person Walkthrough + 1 Assignee [DATE] - [DATE]" at bounding box center [55, 241] width 110 height 392
click at [51, 136] on span "[DATE] - [DATE]" at bounding box center [33, 139] width 36 height 7
select select "8"
select select "2025"
select select "9"
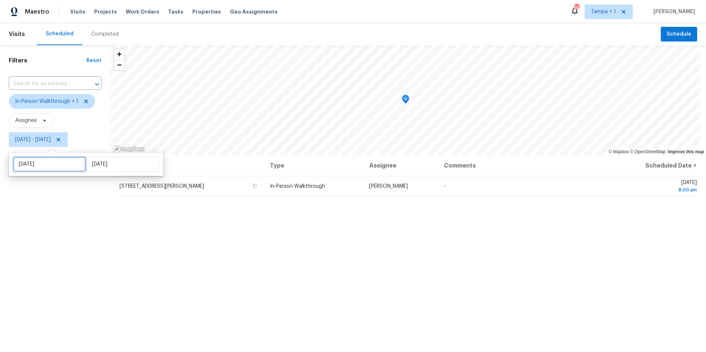
select select "2025"
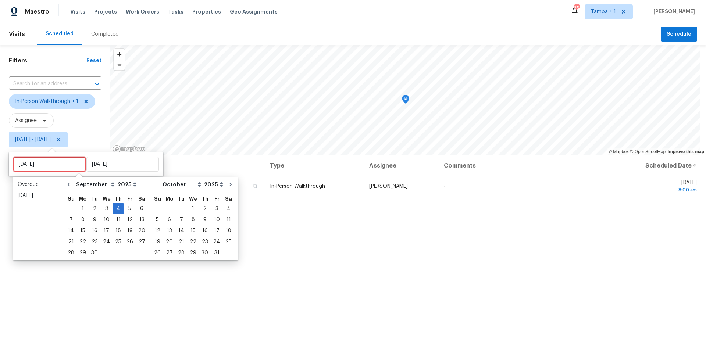
click at [57, 170] on input "[DATE]" at bounding box center [49, 164] width 72 height 15
click at [125, 209] on div "5" at bounding box center [130, 209] width 12 height 10
type input "[DATE]"
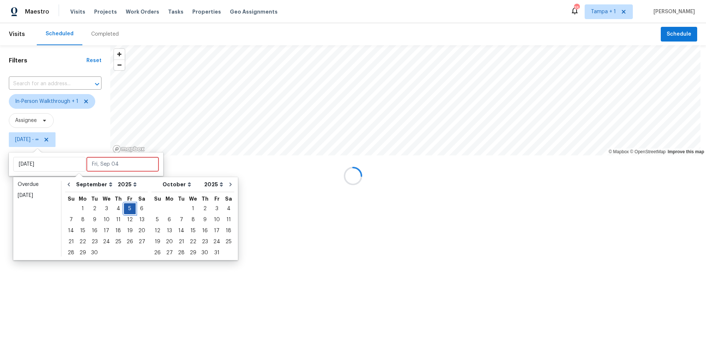
click at [125, 209] on div "5" at bounding box center [130, 209] width 12 height 10
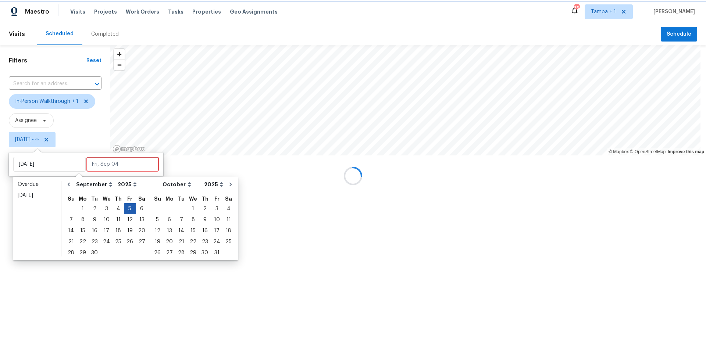
type input "[DATE]"
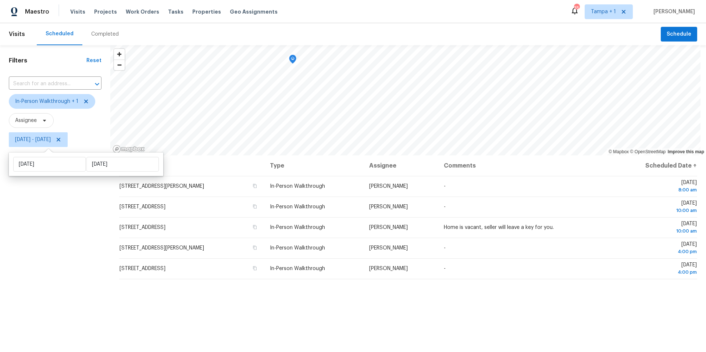
click at [62, 228] on div "Filters Reset ​ In-Person Walkthrough + 1 Assignee [DATE] - [DATE]" at bounding box center [55, 241] width 110 height 392
